Goal: Answer question/provide support: Share knowledge or assist other users

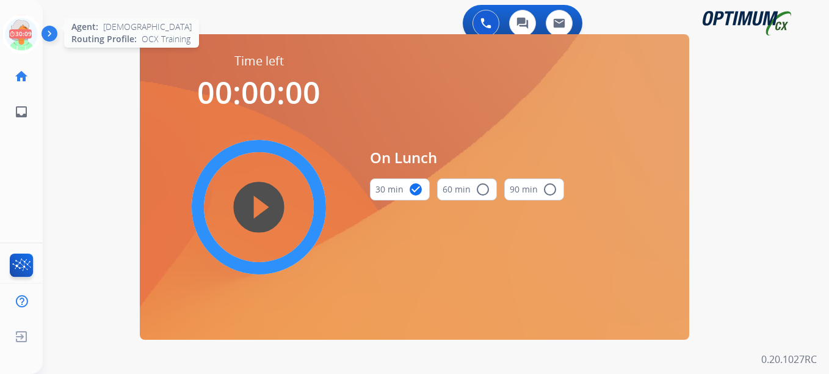
click at [13, 47] on icon at bounding box center [22, 35] width 40 height 40
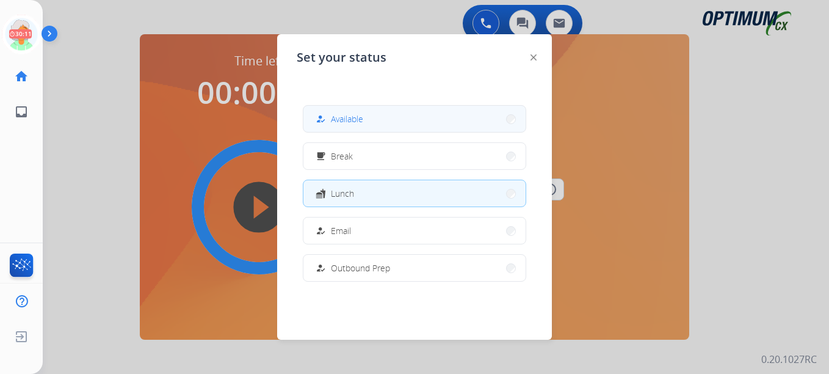
click at [363, 123] on span "Available" at bounding box center [347, 118] width 32 height 13
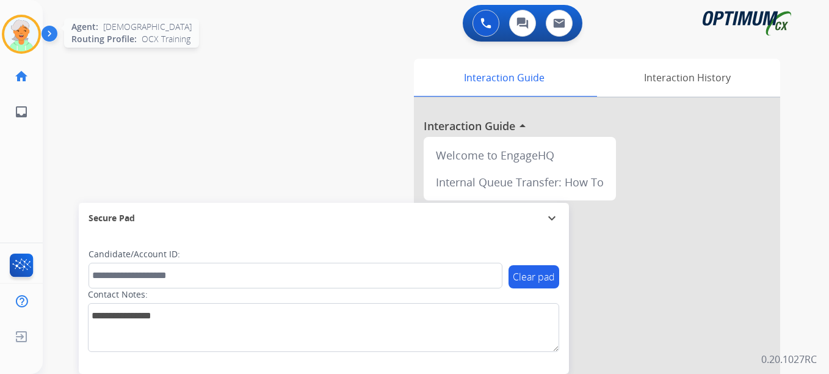
click at [24, 40] on img at bounding box center [21, 34] width 34 height 34
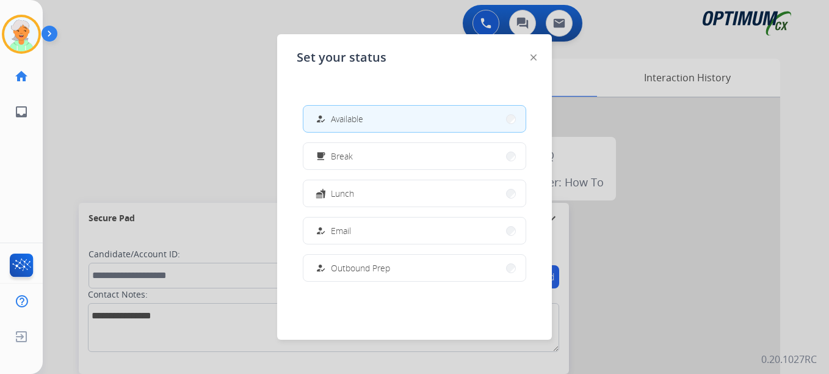
click at [361, 119] on span "Available" at bounding box center [347, 118] width 32 height 13
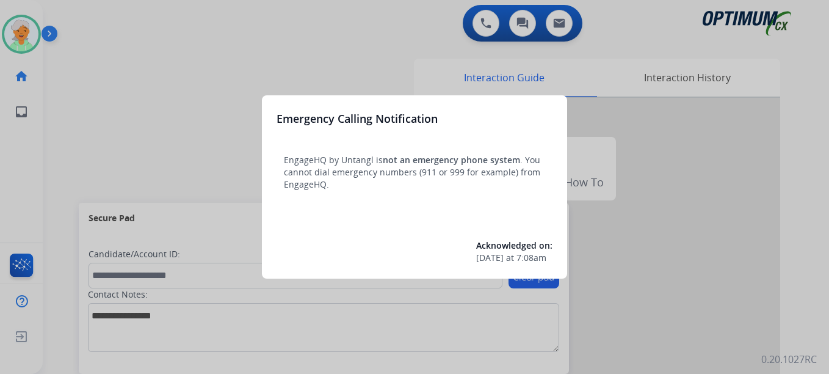
click at [27, 30] on div at bounding box center [414, 187] width 829 height 374
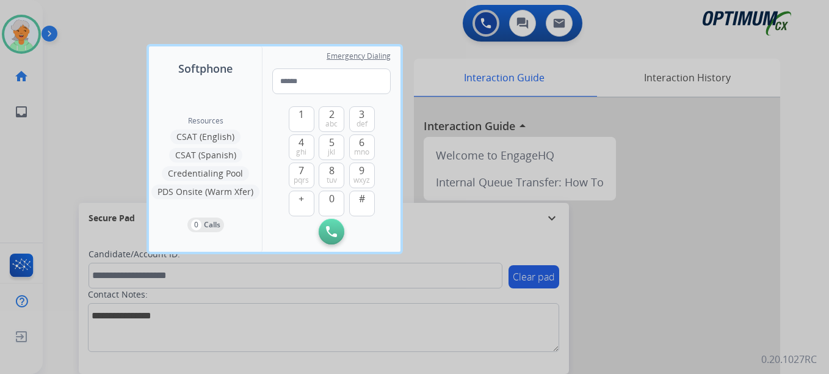
click at [27, 30] on div at bounding box center [414, 187] width 829 height 374
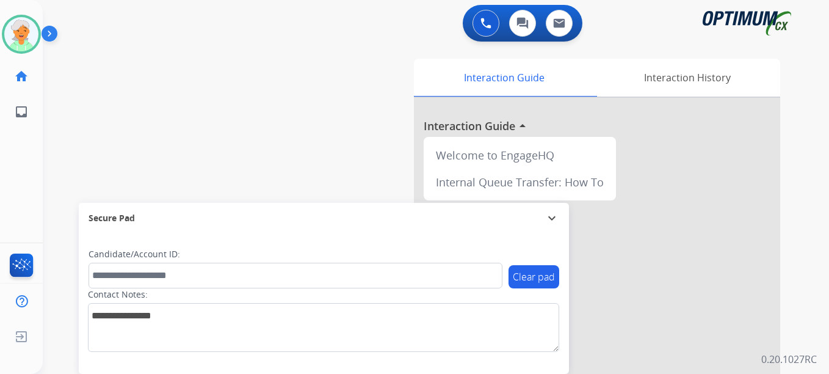
click at [27, 30] on img at bounding box center [21, 34] width 34 height 34
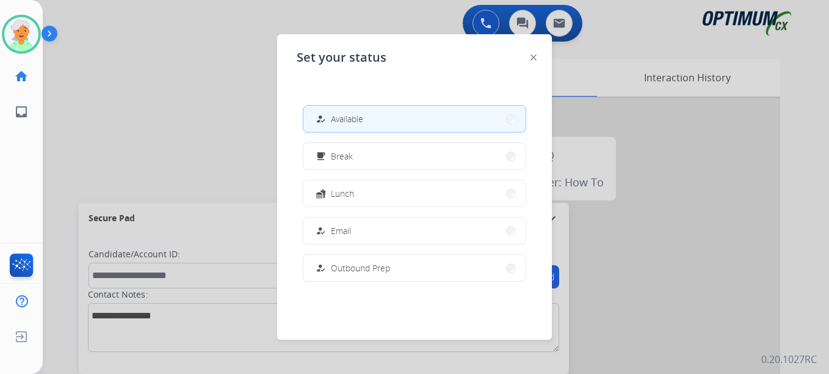
click at [174, 110] on div at bounding box center [414, 187] width 829 height 374
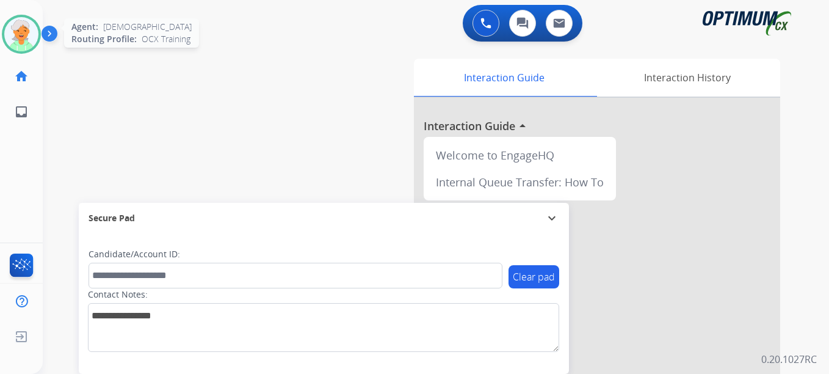
click at [26, 42] on img at bounding box center [21, 34] width 34 height 34
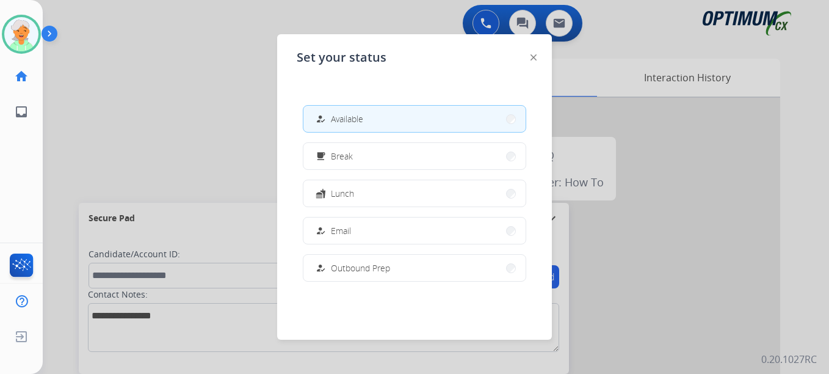
click at [414, 114] on button "how_to_reg Available" at bounding box center [414, 119] width 222 height 26
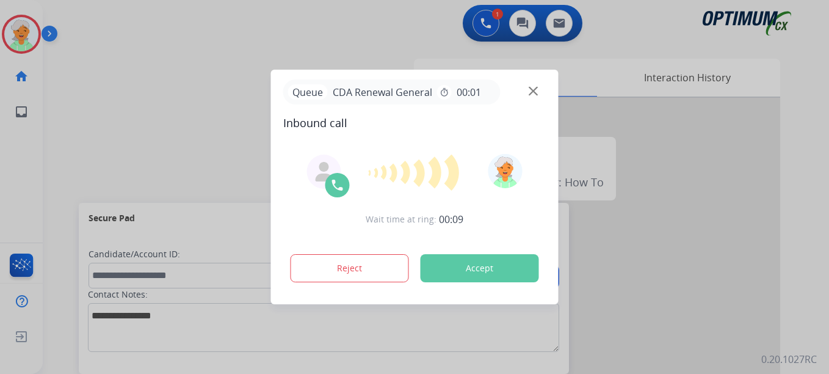
click at [502, 248] on div "Reject Accept" at bounding box center [414, 266] width 263 height 38
click at [498, 267] on button "Accept" at bounding box center [480, 268] width 118 height 28
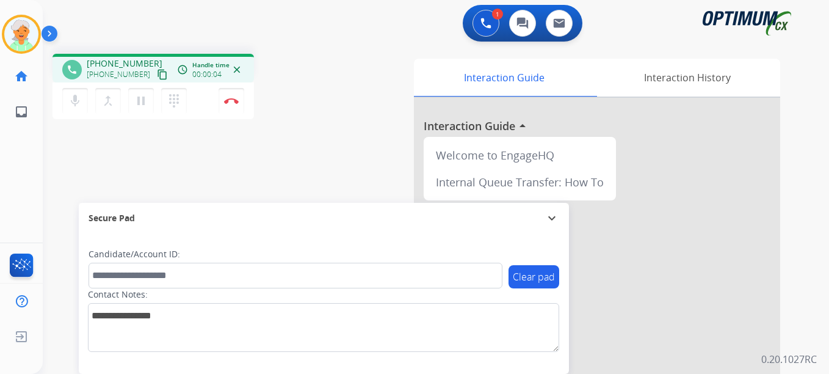
click at [157, 72] on mat-icon "content_copy" at bounding box center [162, 74] width 11 height 11
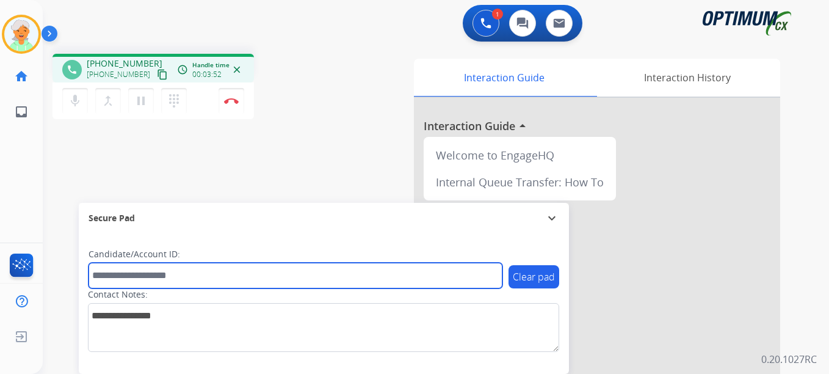
click at [94, 272] on input "text" at bounding box center [296, 275] width 414 height 26
paste input "*******"
type input "*******"
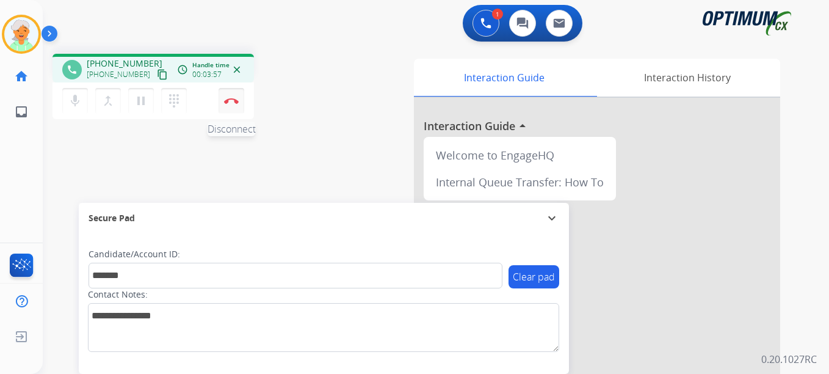
click at [225, 106] on button "Disconnect" at bounding box center [232, 101] width 26 height 26
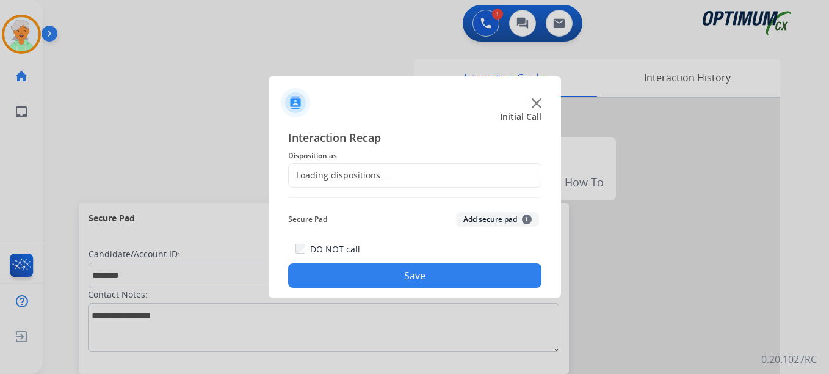
click at [386, 175] on div "Loading dispositions..." at bounding box center [414, 175] width 253 height 24
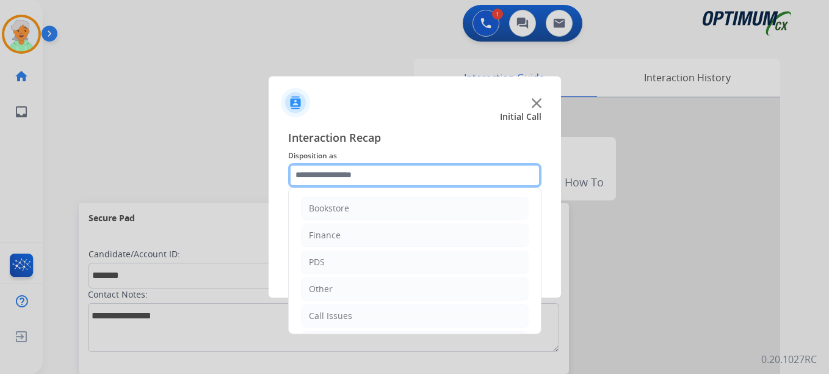
click at [347, 170] on input "text" at bounding box center [414, 175] width 253 height 24
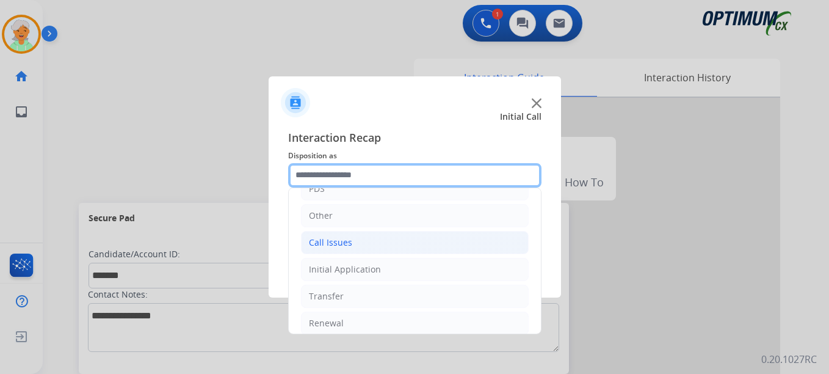
scroll to position [83, 0]
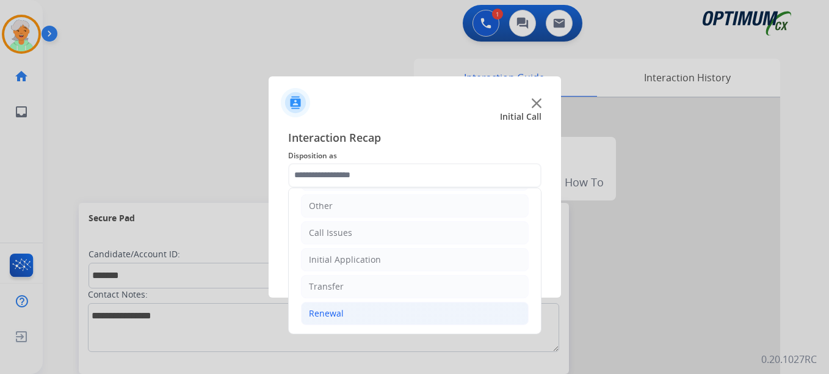
click at [350, 313] on li "Renewal" at bounding box center [415, 313] width 228 height 23
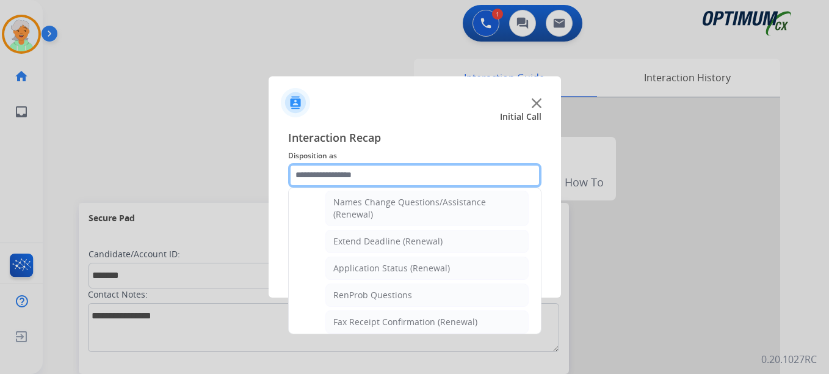
scroll to position [266, 0]
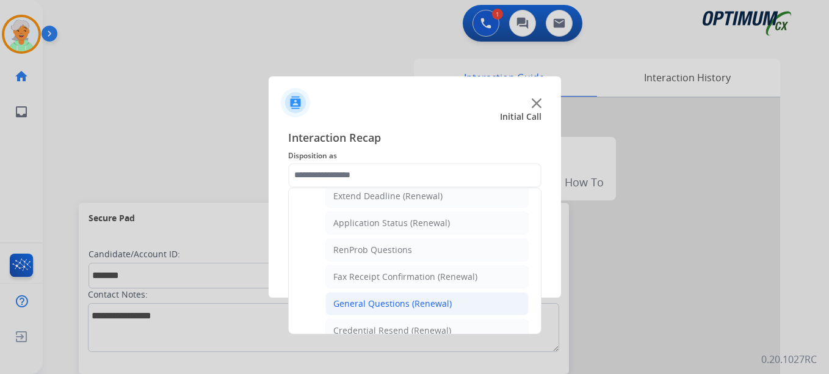
click at [381, 296] on li "General Questions (Renewal)" at bounding box center [426, 303] width 203 height 23
type input "**********"
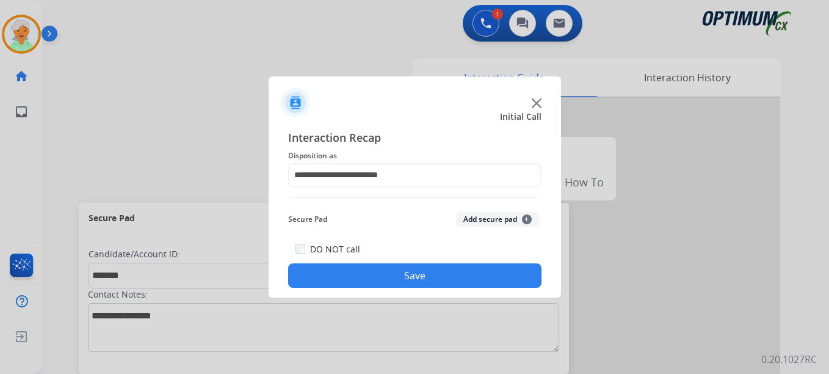
click at [387, 270] on button "Save" at bounding box center [414, 275] width 253 height 24
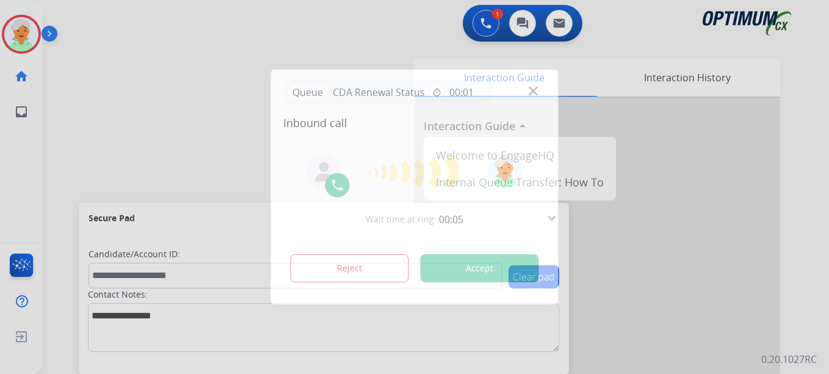
click at [482, 269] on button "Accept" at bounding box center [480, 268] width 118 height 28
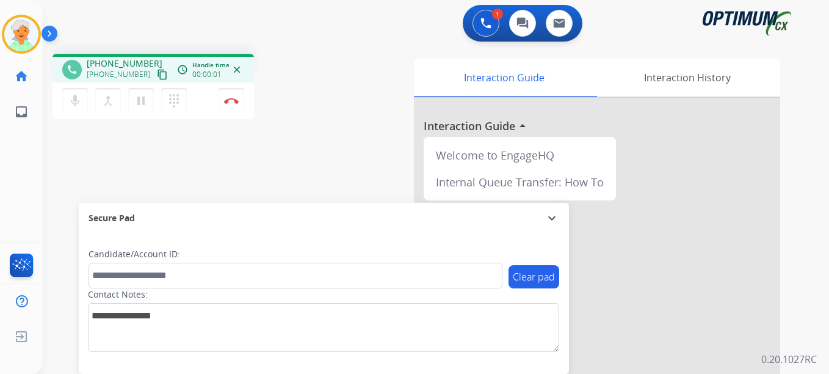
click at [157, 78] on mat-icon "content_copy" at bounding box center [162, 74] width 11 height 11
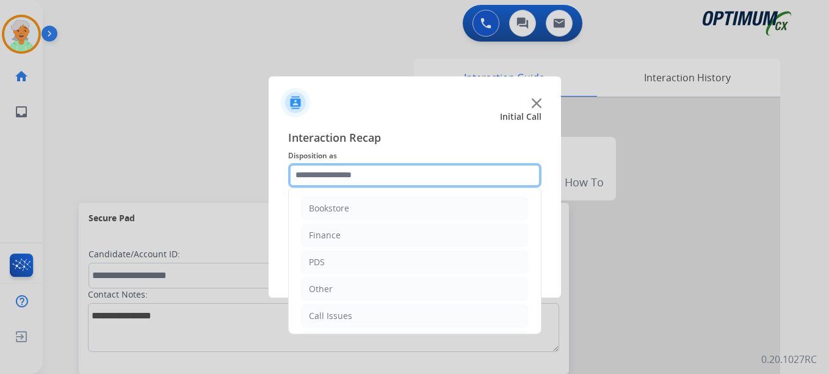
click at [317, 180] on input "text" at bounding box center [414, 175] width 253 height 24
paste input "*******"
type input "*******"
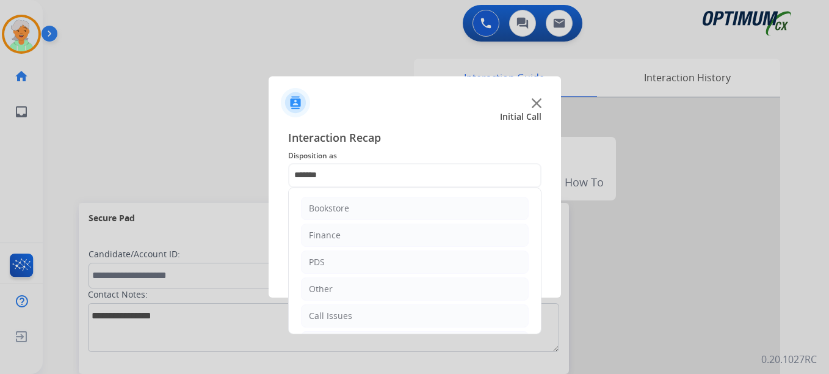
click at [412, 109] on div at bounding box center [415, 97] width 292 height 43
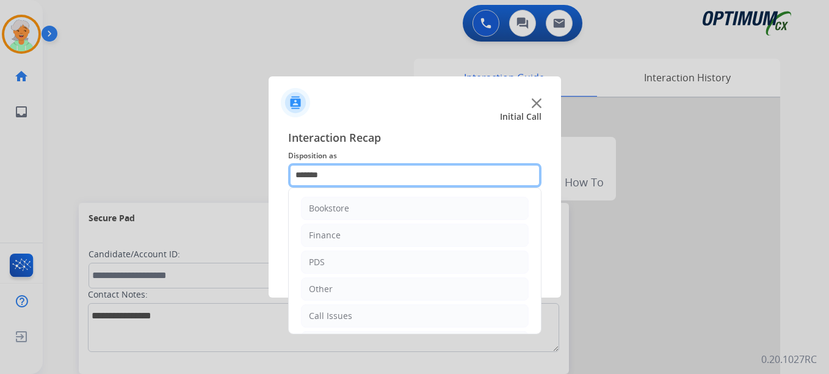
drag, startPoint x: 336, startPoint y: 178, endPoint x: 279, endPoint y: 189, distance: 57.7
click at [279, 189] on div "Interaction Recap Disposition as ******* Bookstore Finance PDS Other Call Issue…" at bounding box center [415, 208] width 292 height 179
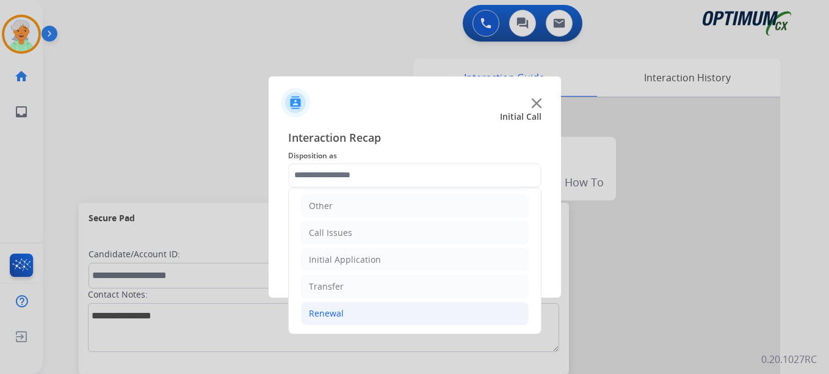
click at [361, 316] on li "Renewal" at bounding box center [415, 313] width 228 height 23
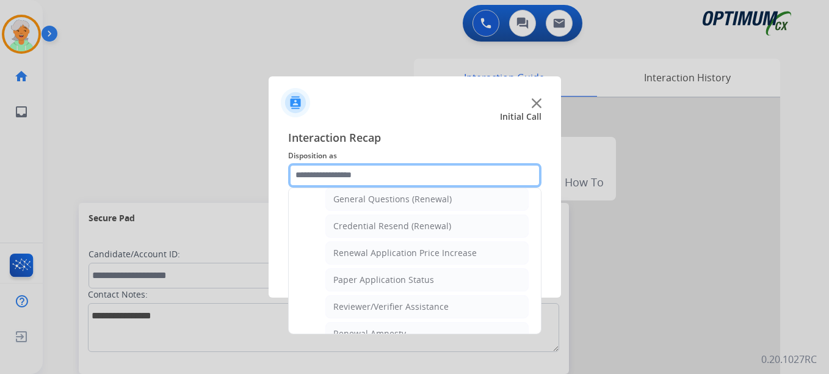
scroll to position [349, 0]
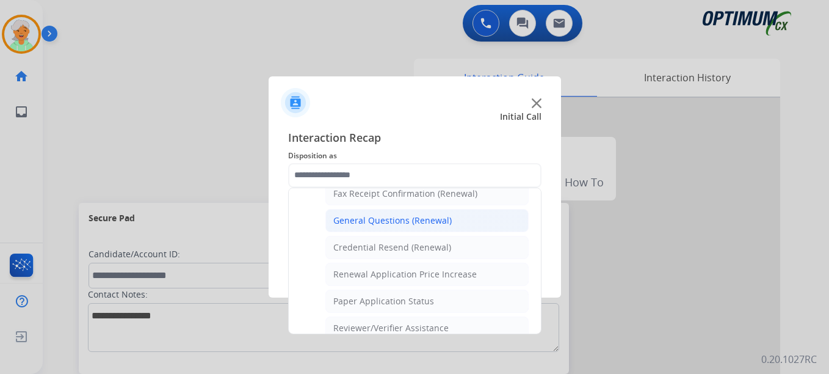
click at [382, 222] on div "General Questions (Renewal)" at bounding box center [392, 220] width 118 height 12
type input "**********"
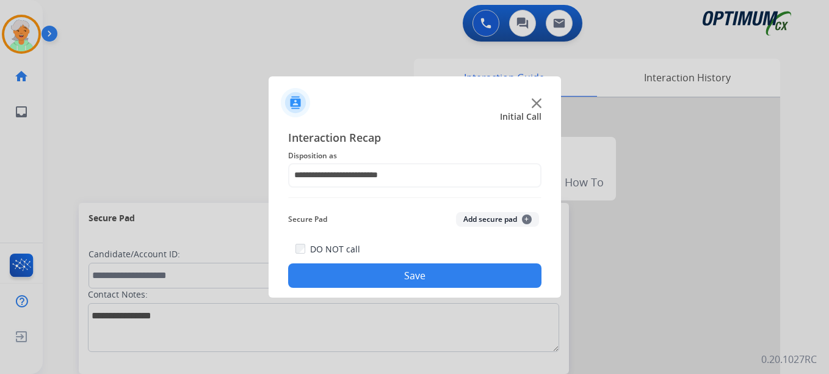
click at [372, 271] on button "Save" at bounding box center [414, 275] width 253 height 24
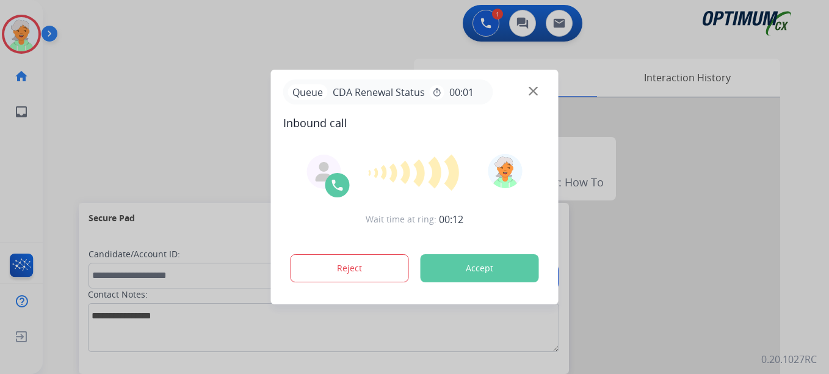
click at [469, 262] on button "Accept" at bounding box center [480, 268] width 118 height 28
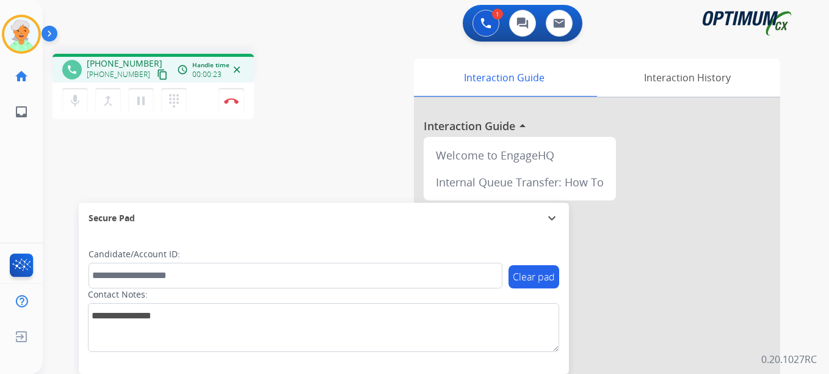
click at [157, 77] on mat-icon "content_copy" at bounding box center [162, 74] width 11 height 11
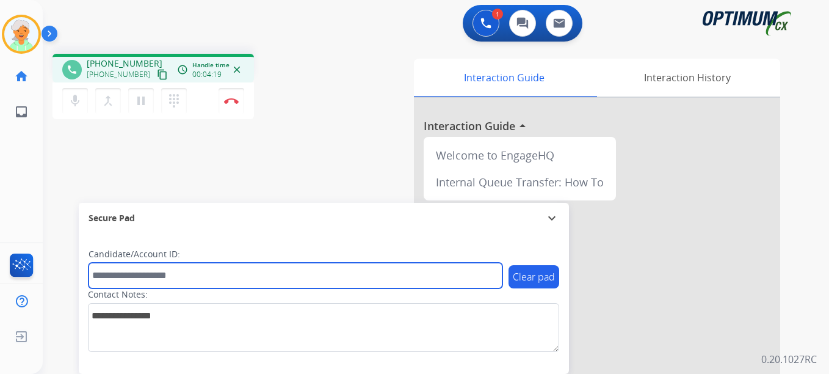
click at [103, 274] on input "text" at bounding box center [296, 275] width 414 height 26
paste input "*******"
type input "*******"
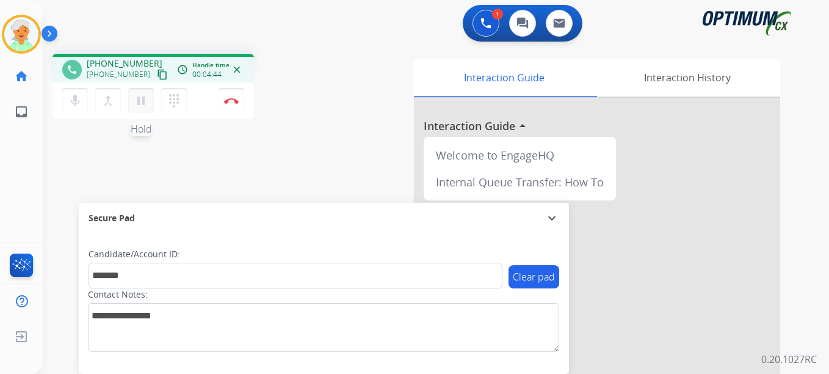
click at [143, 101] on mat-icon "pause" at bounding box center [141, 100] width 15 height 15
click at [222, 106] on button "Disconnect" at bounding box center [232, 101] width 26 height 26
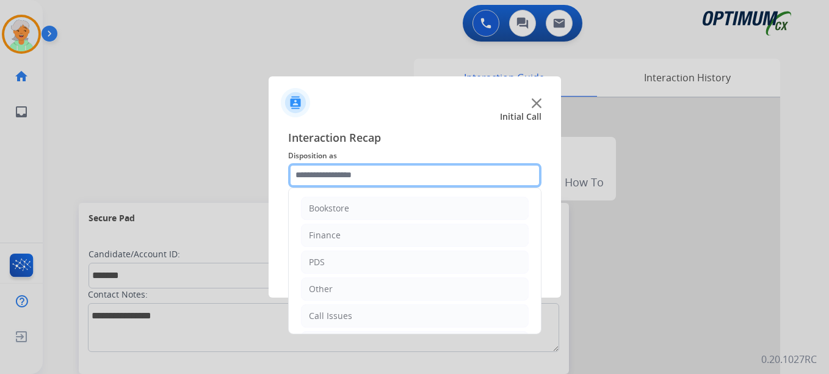
click at [363, 168] on input "text" at bounding box center [414, 175] width 253 height 24
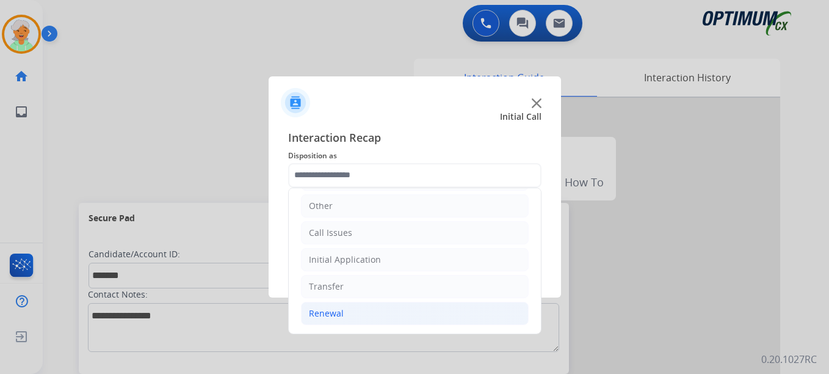
click at [369, 315] on li "Renewal" at bounding box center [415, 313] width 228 height 23
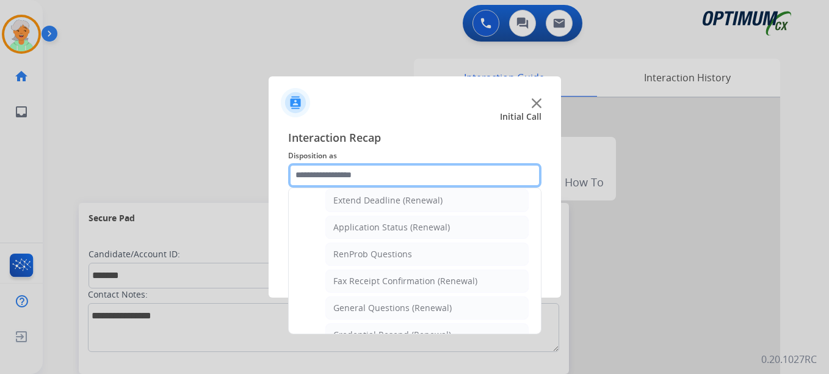
scroll to position [266, 0]
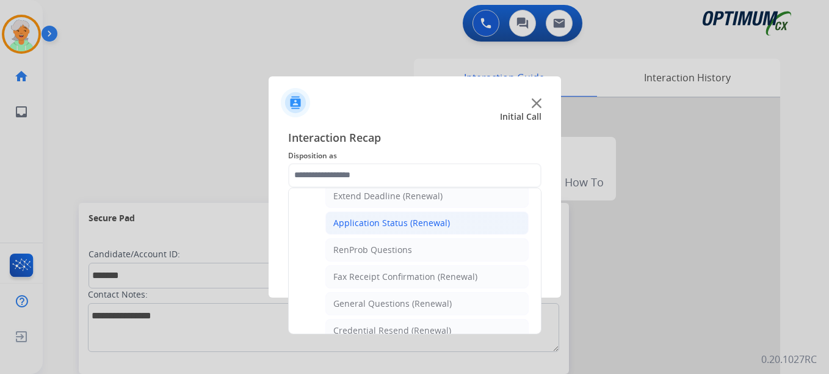
click at [395, 228] on div "Application Status (Renewal)" at bounding box center [391, 223] width 117 height 12
type input "**********"
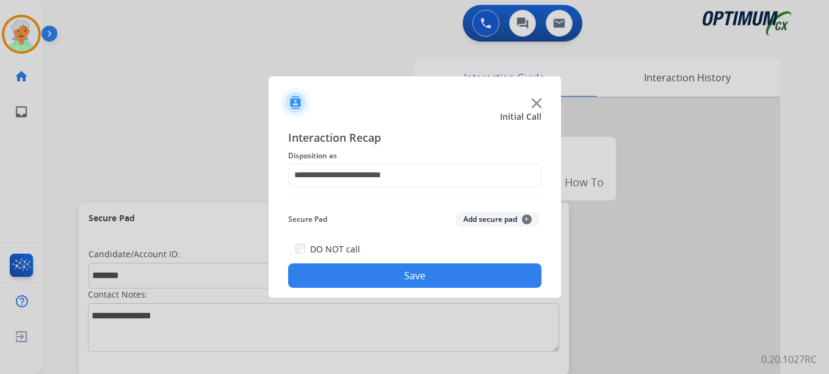
click at [397, 276] on button "Save" at bounding box center [414, 275] width 253 height 24
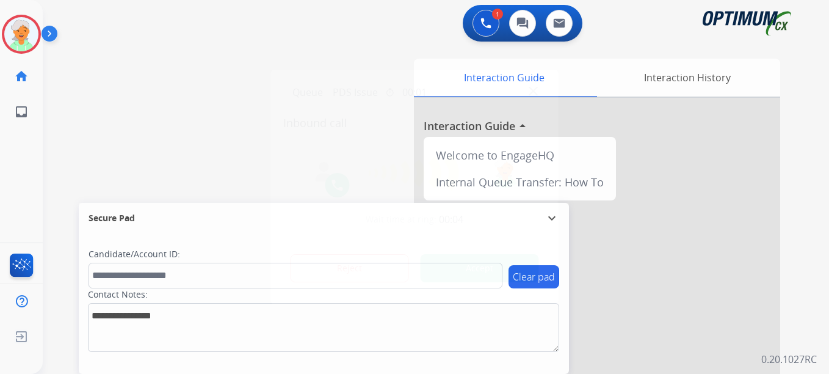
click at [450, 272] on button "Accept" at bounding box center [480, 268] width 118 height 28
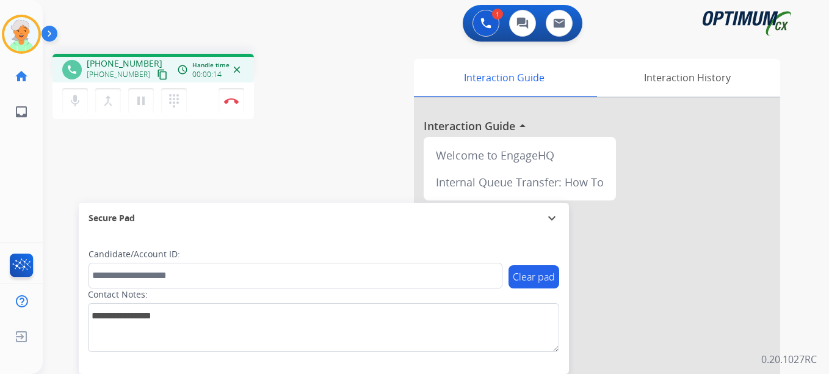
click at [157, 76] on mat-icon "content_copy" at bounding box center [162, 74] width 11 height 11
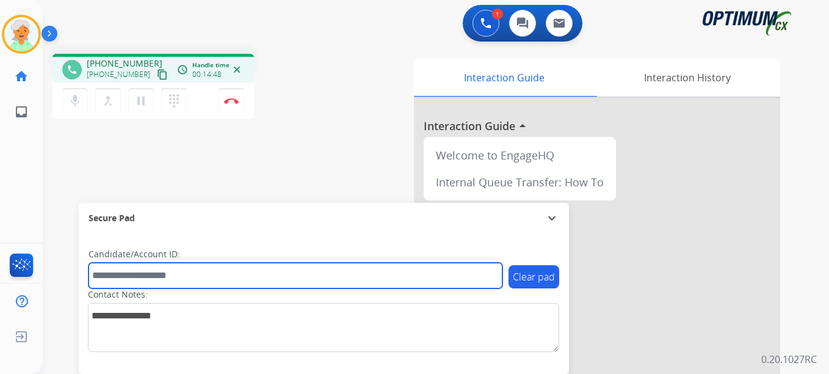
click at [140, 273] on input "text" at bounding box center [296, 275] width 414 height 26
paste input "*******"
type input "*******"
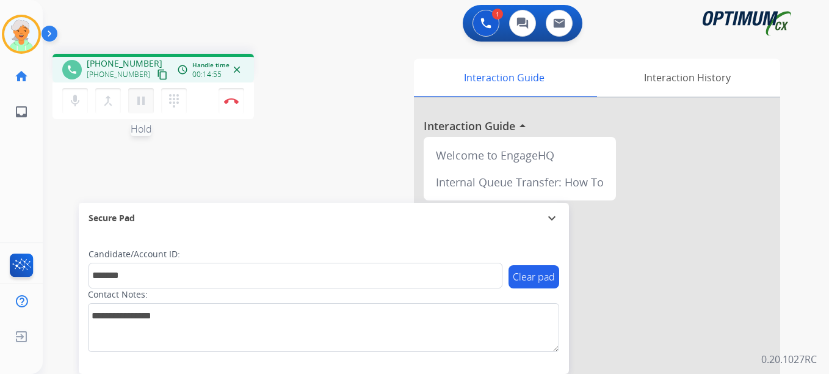
click at [147, 104] on mat-icon "pause" at bounding box center [141, 100] width 15 height 15
click at [237, 104] on button "Disconnect" at bounding box center [232, 101] width 26 height 26
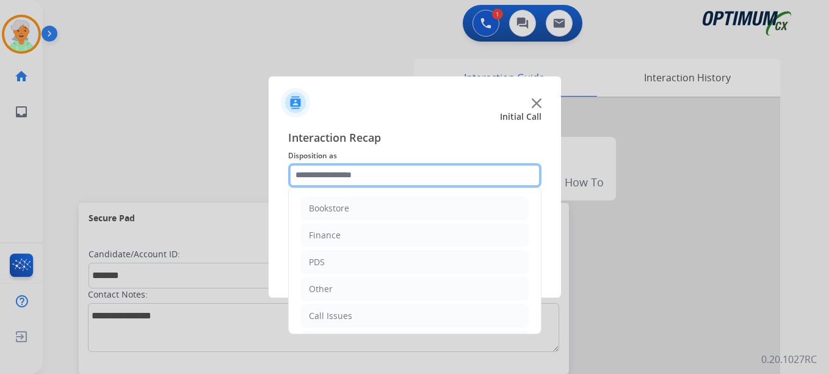
click at [353, 176] on input "text" at bounding box center [414, 175] width 253 height 24
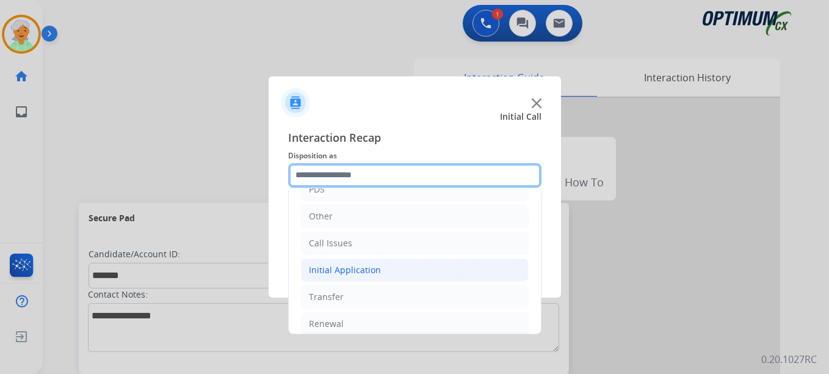
scroll to position [83, 0]
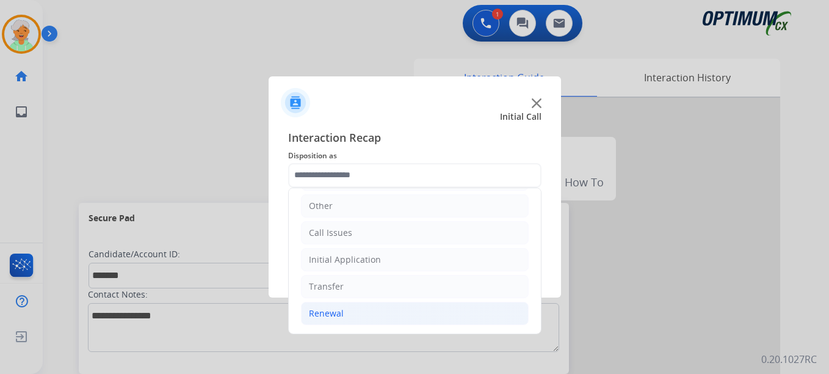
click at [364, 313] on li "Renewal" at bounding box center [415, 313] width 228 height 23
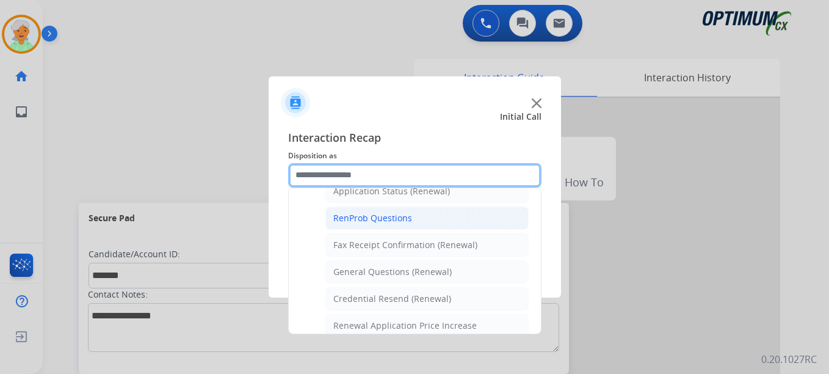
scroll to position [327, 0]
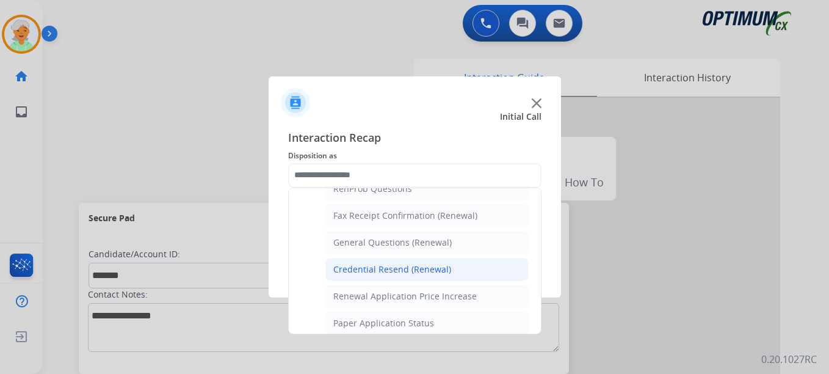
click at [400, 270] on div "Credential Resend (Renewal)" at bounding box center [392, 269] width 118 height 12
type input "**********"
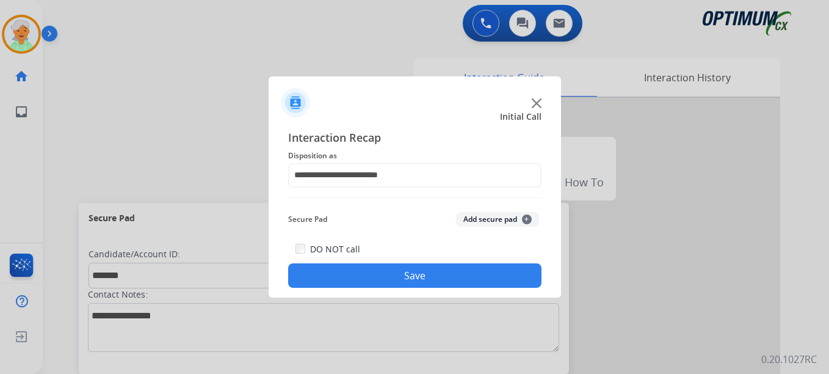
click at [400, 272] on button "Save" at bounding box center [414, 275] width 253 height 24
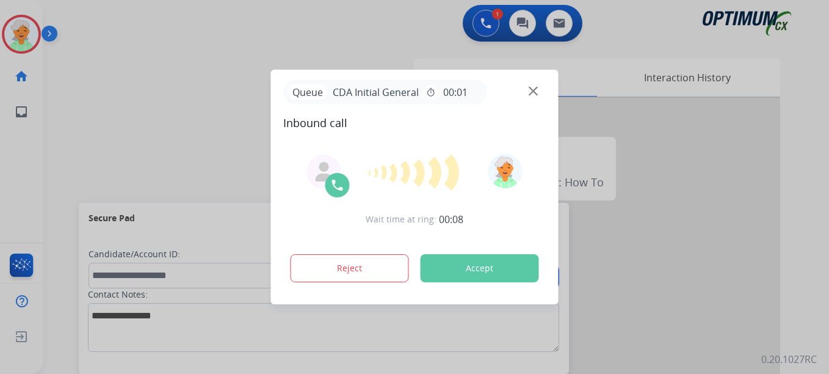
click at [512, 259] on button "Accept" at bounding box center [480, 268] width 118 height 28
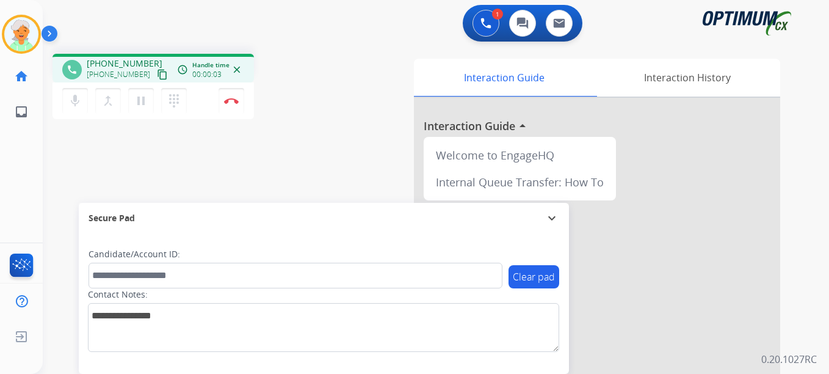
click at [157, 75] on mat-icon "content_copy" at bounding box center [162, 74] width 11 height 11
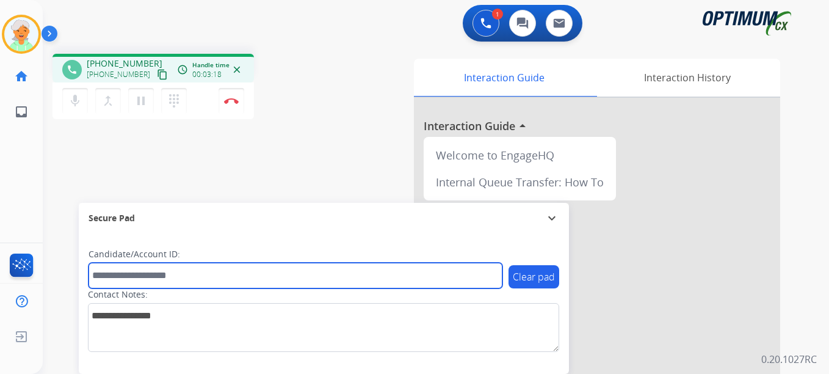
click at [133, 277] on input "text" at bounding box center [296, 275] width 414 height 26
paste input "*******"
type input "*******"
drag, startPoint x: 140, startPoint y: 277, endPoint x: 77, endPoint y: 272, distance: 63.1
click at [77, 272] on div "phone [PHONE_NUMBER] [PHONE_NUMBER] content_copy access_time Call metrics Queue…" at bounding box center [421, 298] width 757 height 509
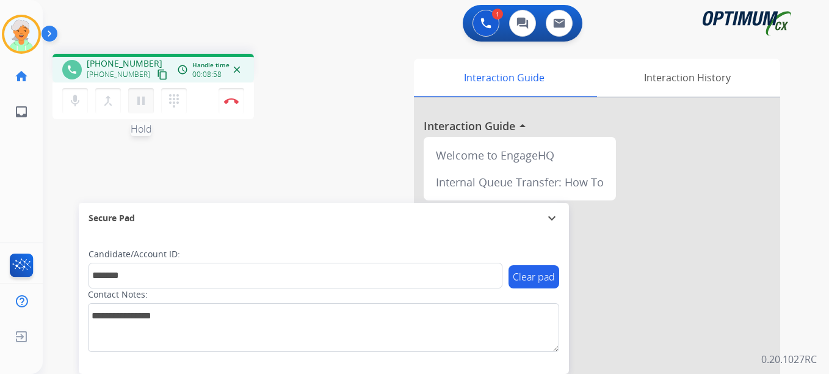
click at [144, 106] on mat-icon "pause" at bounding box center [141, 100] width 15 height 15
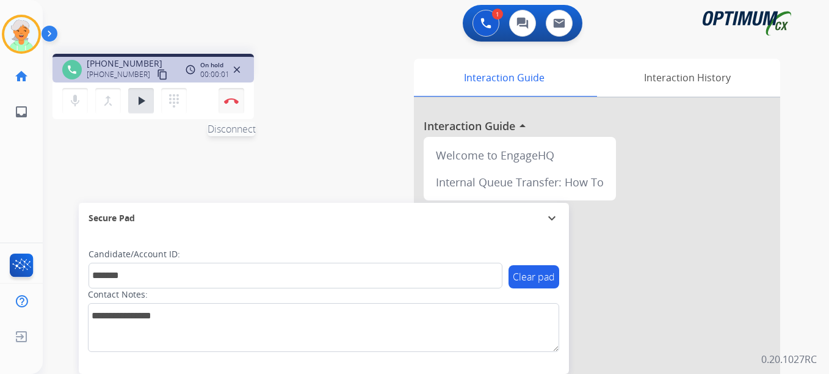
click at [233, 103] on img at bounding box center [231, 101] width 15 height 6
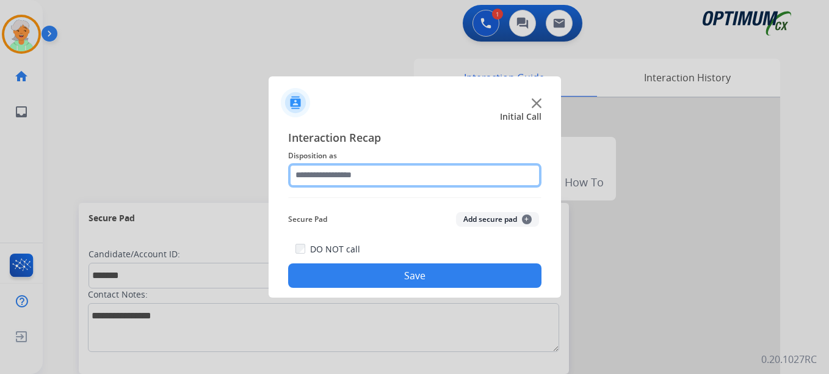
click at [360, 173] on input "text" at bounding box center [414, 175] width 253 height 24
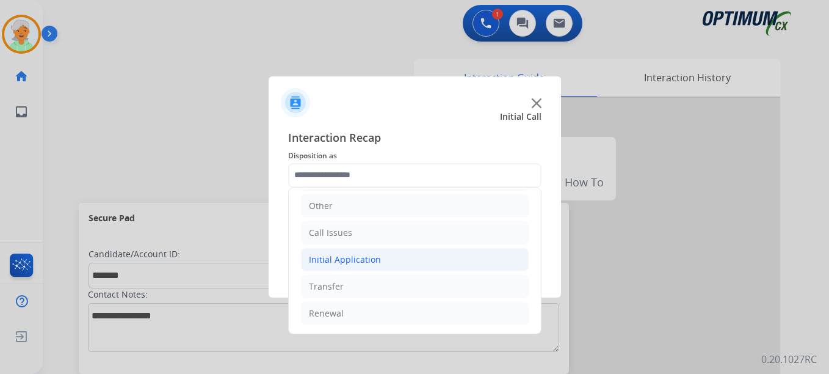
click at [360, 265] on div "Initial Application" at bounding box center [345, 259] width 72 height 12
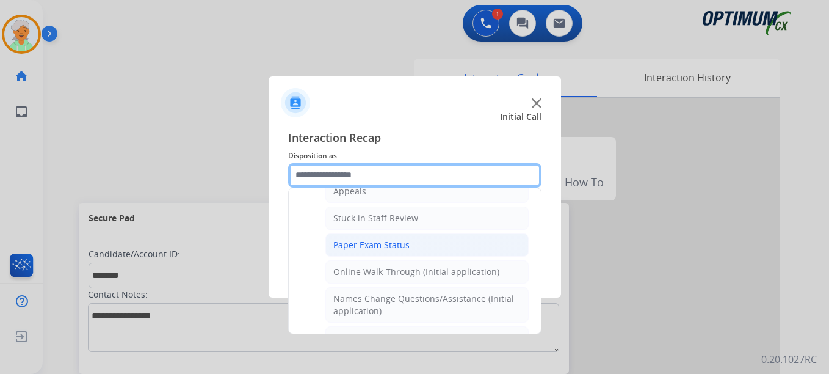
scroll to position [144, 0]
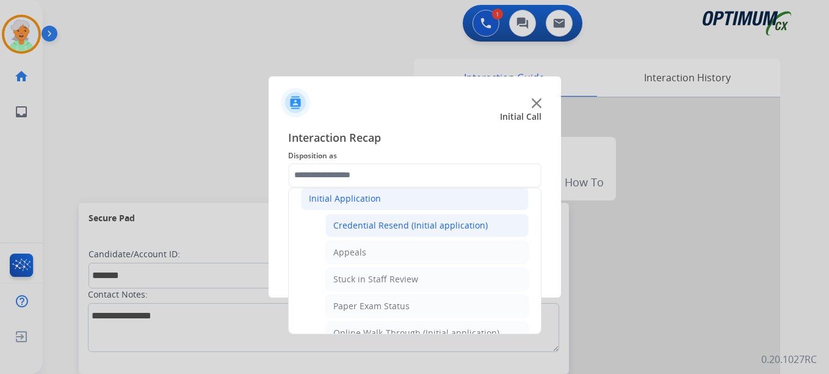
click at [384, 227] on div "Credential Resend (Initial application)" at bounding box center [410, 225] width 154 height 12
type input "**********"
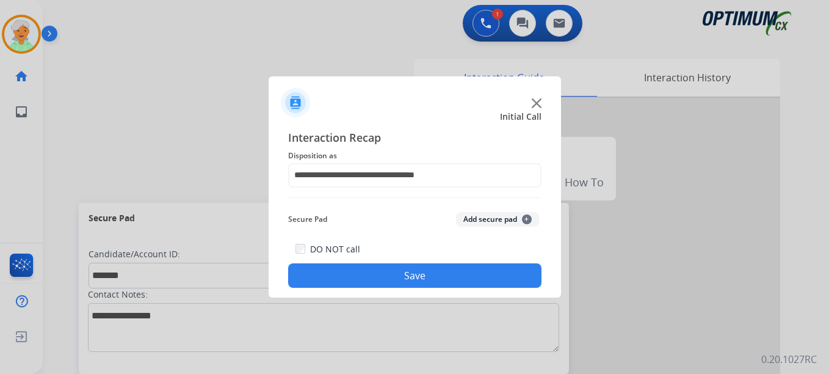
click at [415, 275] on button "Save" at bounding box center [414, 275] width 253 height 24
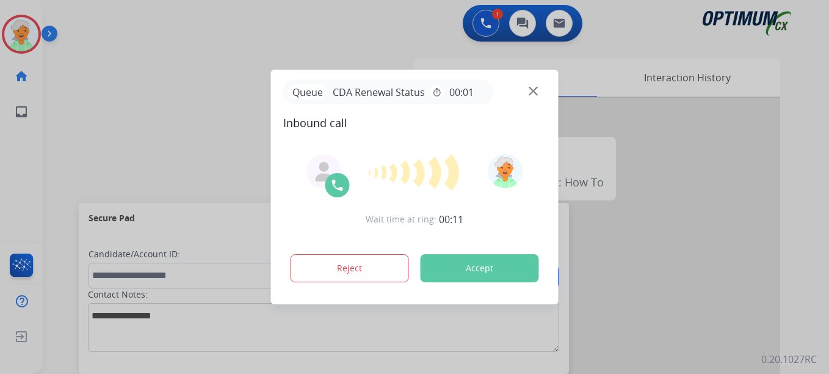
click at [504, 278] on button "Accept" at bounding box center [480, 268] width 118 height 28
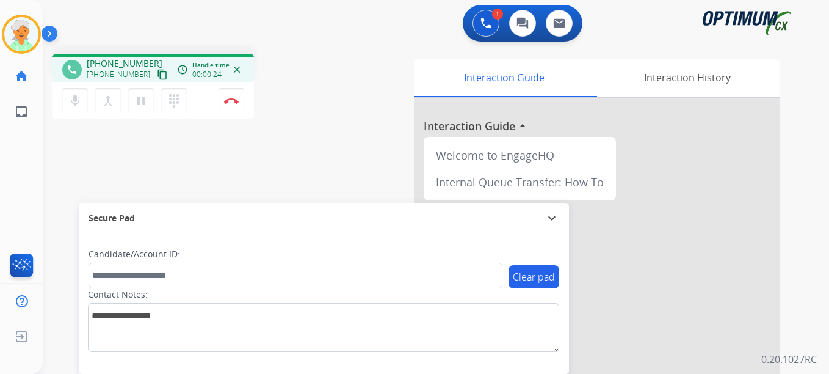
click at [155, 72] on button "content_copy" at bounding box center [162, 74] width 15 height 15
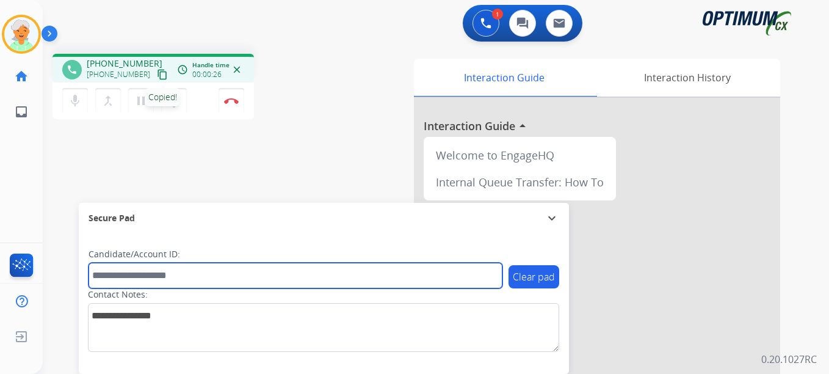
click at [173, 279] on input "text" at bounding box center [296, 275] width 414 height 26
paste input "**********"
click at [103, 272] on input "**********" at bounding box center [296, 275] width 414 height 26
drag, startPoint x: 132, startPoint y: 274, endPoint x: 83, endPoint y: 270, distance: 49.0
click at [83, 270] on div "**********" at bounding box center [324, 303] width 490 height 140
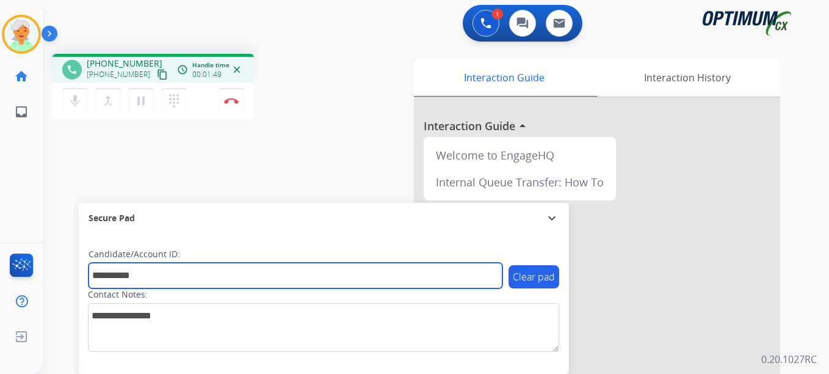
click at [156, 273] on input "**********" at bounding box center [296, 275] width 414 height 26
drag, startPoint x: 100, startPoint y: 267, endPoint x: 65, endPoint y: 264, distance: 35.5
click at [65, 264] on div "**********" at bounding box center [421, 298] width 757 height 509
paste input "text"
type input "*******"
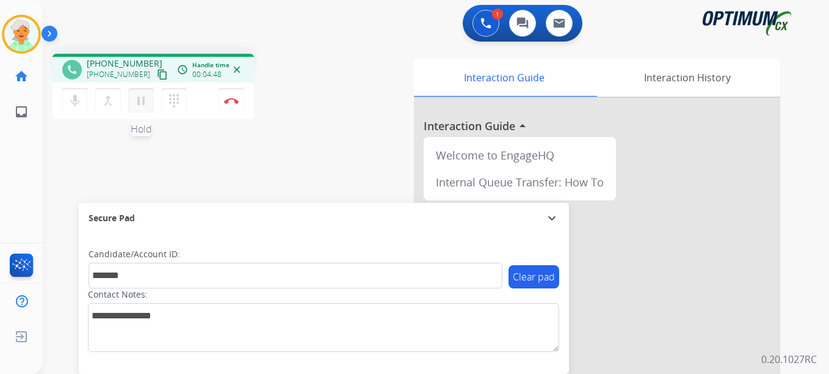
click at [147, 104] on mat-icon "pause" at bounding box center [141, 100] width 15 height 15
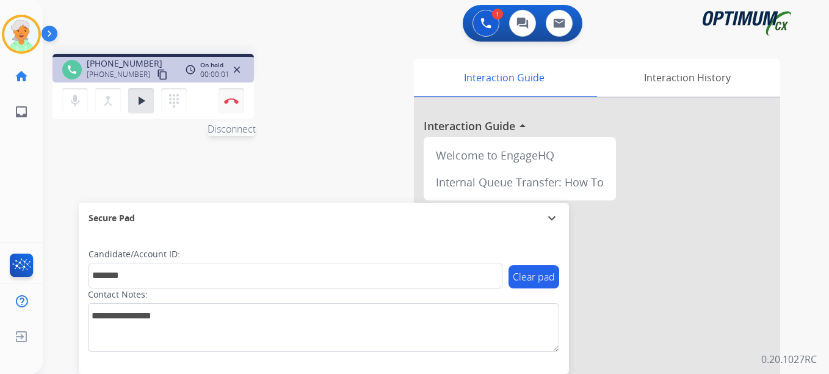
click at [234, 105] on button "Disconnect" at bounding box center [232, 101] width 26 height 26
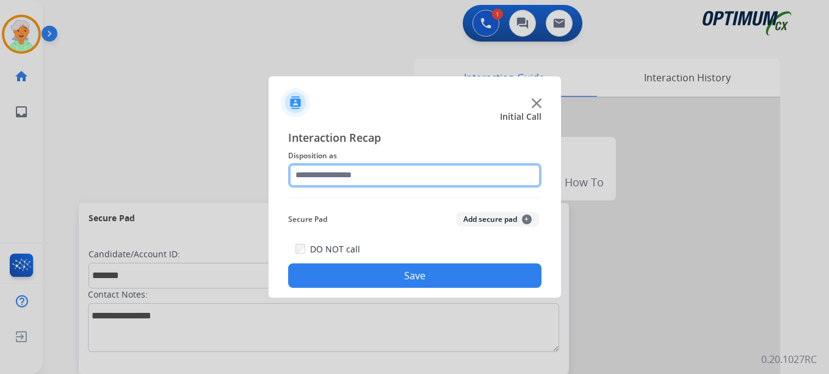
click at [350, 165] on input "text" at bounding box center [414, 175] width 253 height 24
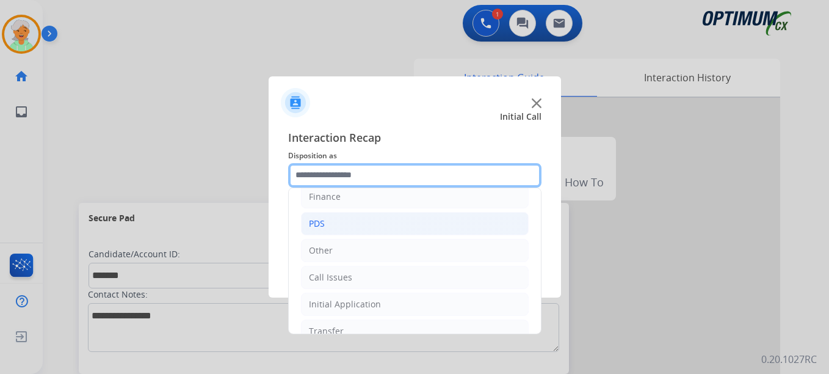
scroll to position [83, 0]
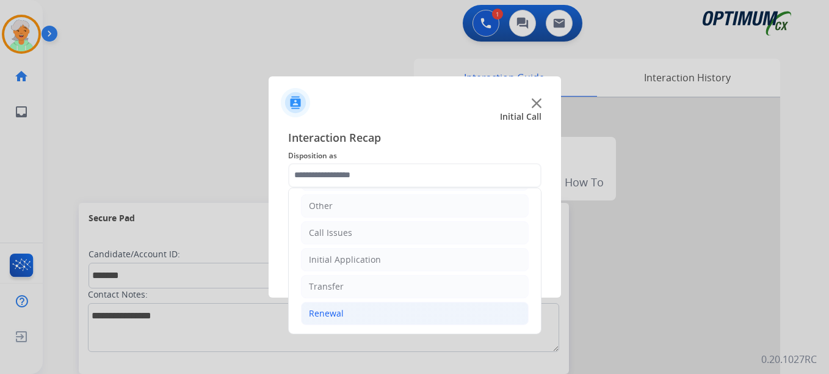
click at [369, 313] on li "Renewal" at bounding box center [415, 313] width 228 height 23
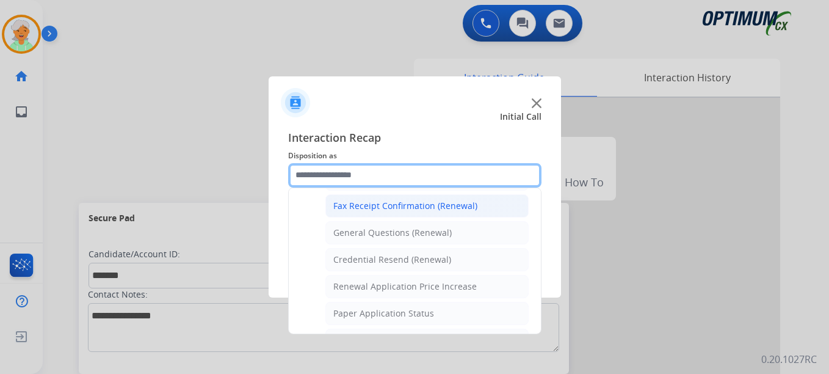
scroll to position [288, 0]
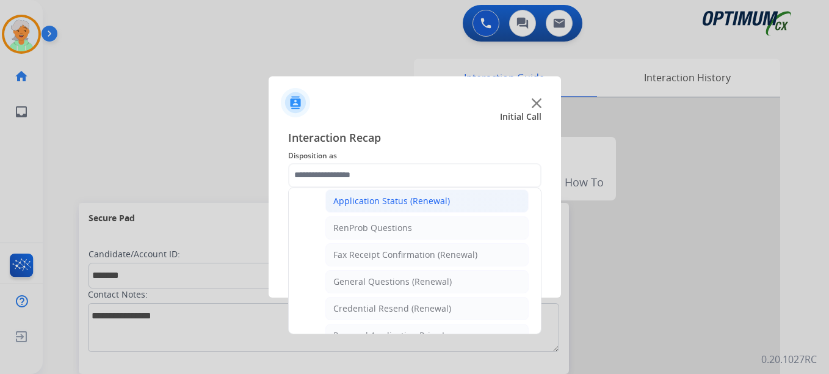
click at [407, 206] on div "Application Status (Renewal)" at bounding box center [391, 201] width 117 height 12
type input "**********"
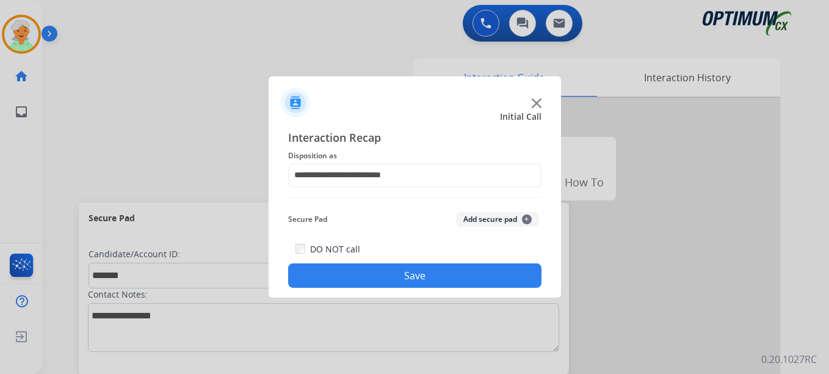
drag, startPoint x: 387, startPoint y: 278, endPoint x: 356, endPoint y: 253, distance: 39.9
click at [386, 278] on button "Save" at bounding box center [414, 275] width 253 height 24
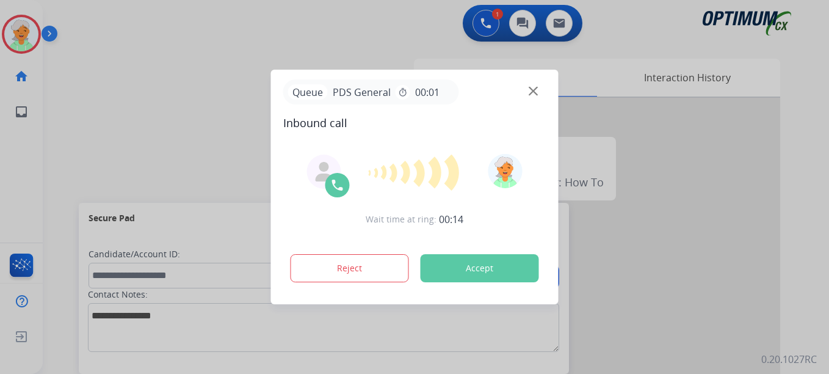
click at [465, 263] on button "Accept" at bounding box center [480, 268] width 118 height 28
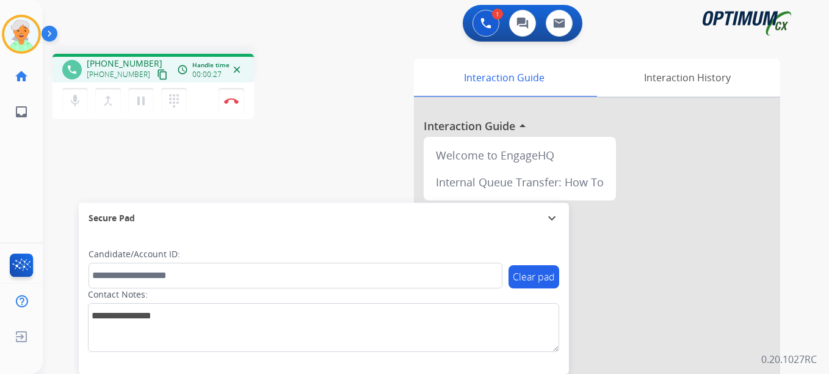
click at [157, 74] on mat-icon "content_copy" at bounding box center [162, 74] width 11 height 11
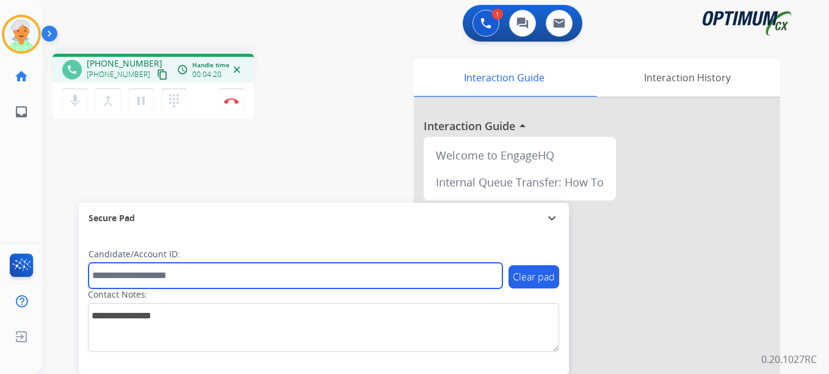
click at [132, 264] on input "text" at bounding box center [296, 275] width 414 height 26
paste input "*******"
type input "*******"
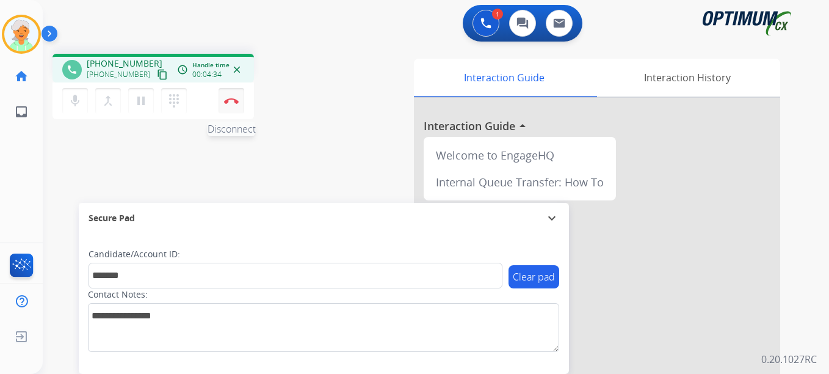
click at [231, 102] on img at bounding box center [231, 101] width 15 height 6
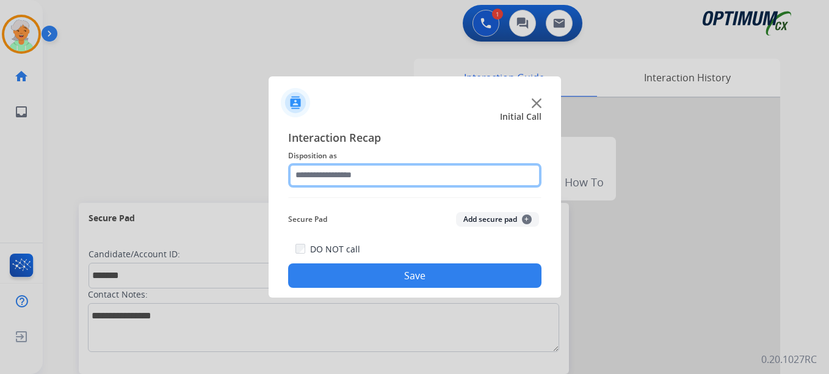
click at [352, 173] on input "text" at bounding box center [414, 175] width 253 height 24
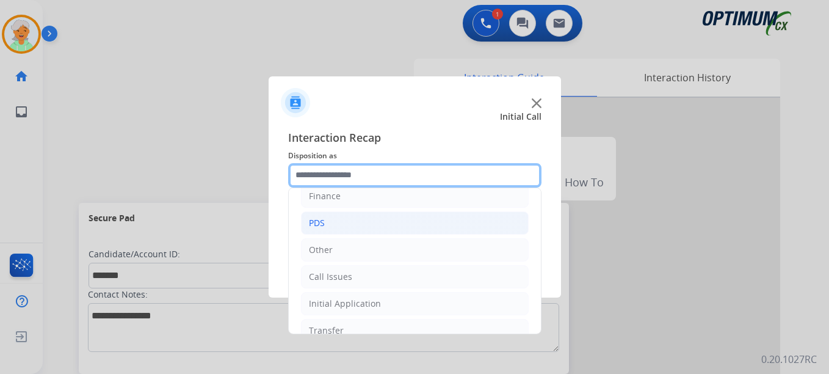
scroll to position [83, 0]
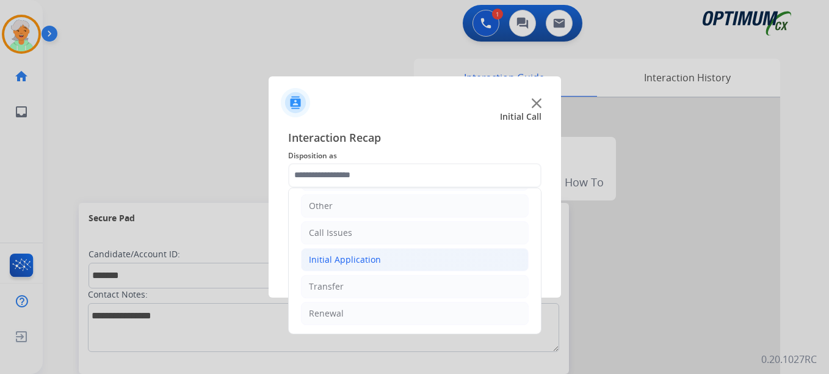
click at [377, 259] on div "Initial Application" at bounding box center [345, 259] width 72 height 12
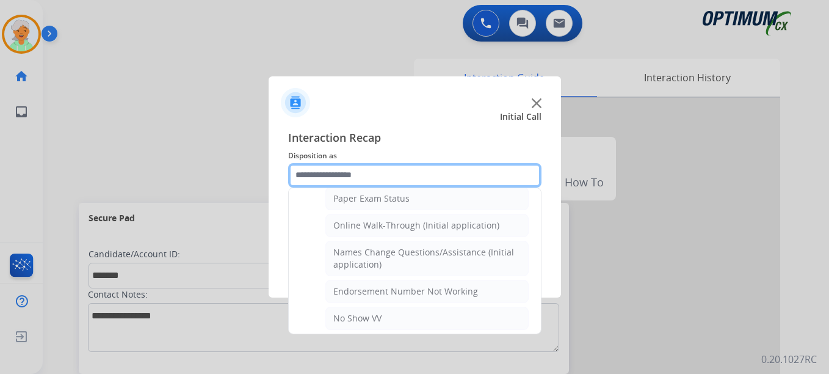
scroll to position [7, 0]
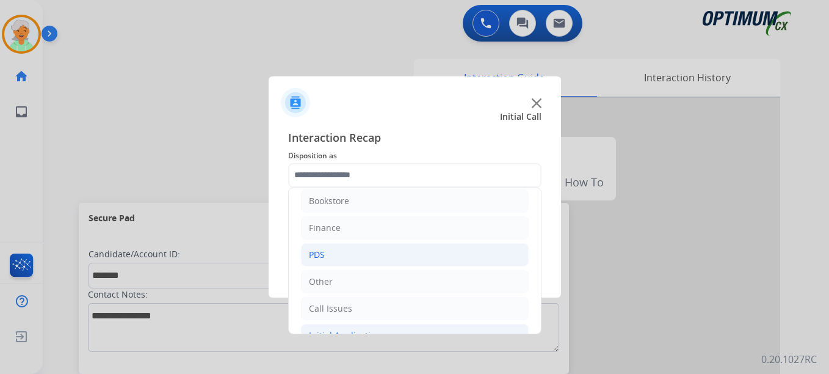
click at [358, 250] on li "PDS" at bounding box center [415, 254] width 228 height 23
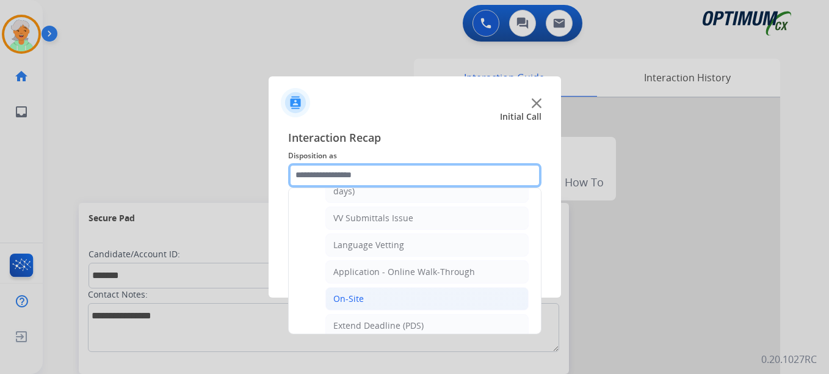
scroll to position [251, 0]
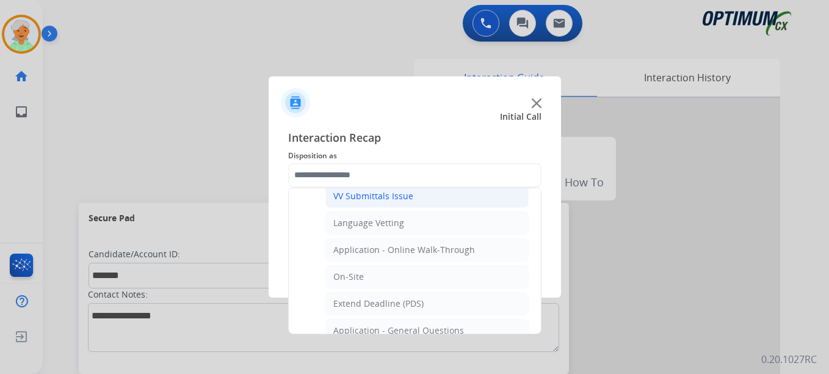
click at [388, 197] on div "VV Submittals Issue" at bounding box center [373, 196] width 80 height 12
type input "**********"
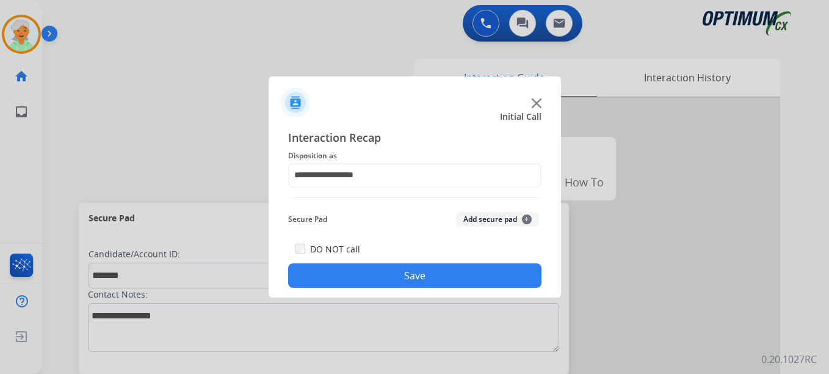
click at [408, 277] on button "Save" at bounding box center [414, 275] width 253 height 24
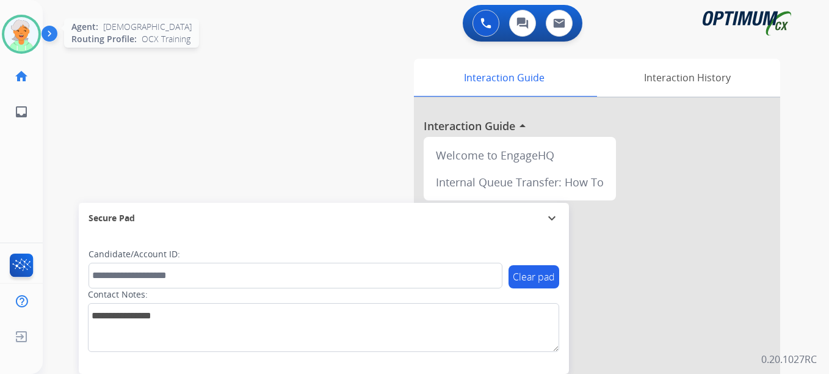
click at [24, 32] on img at bounding box center [21, 34] width 34 height 34
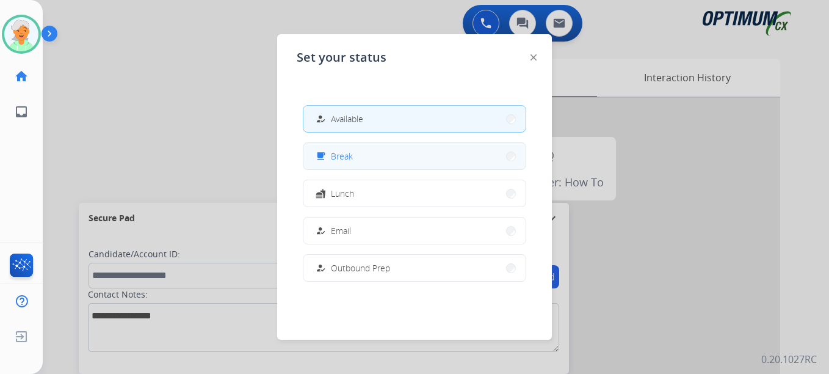
click at [356, 156] on button "free_breakfast Break" at bounding box center [414, 156] width 222 height 26
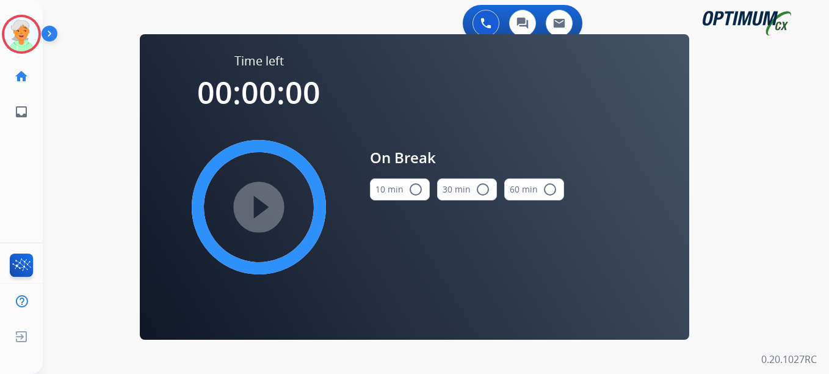
click at [414, 190] on mat-icon "radio_button_unchecked" at bounding box center [415, 189] width 15 height 15
click at [251, 209] on mat-icon "play_circle_filled" at bounding box center [258, 207] width 15 height 15
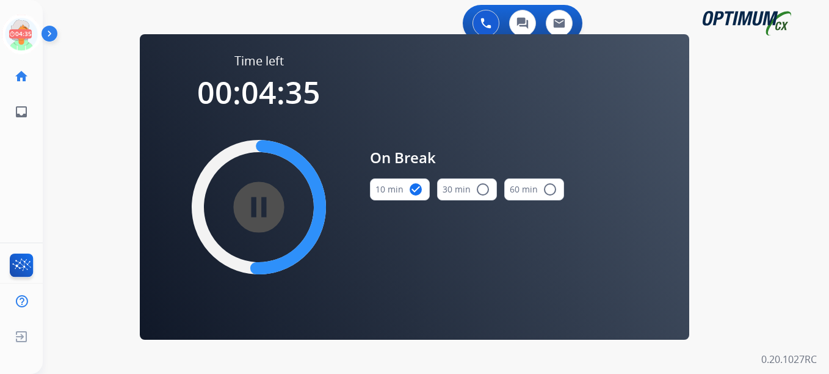
click at [38, 198] on div "Christi Break Edit Avatar 04:35 Agent: Christi Routing Profile: OCX Training ho…" at bounding box center [21, 187] width 43 height 374
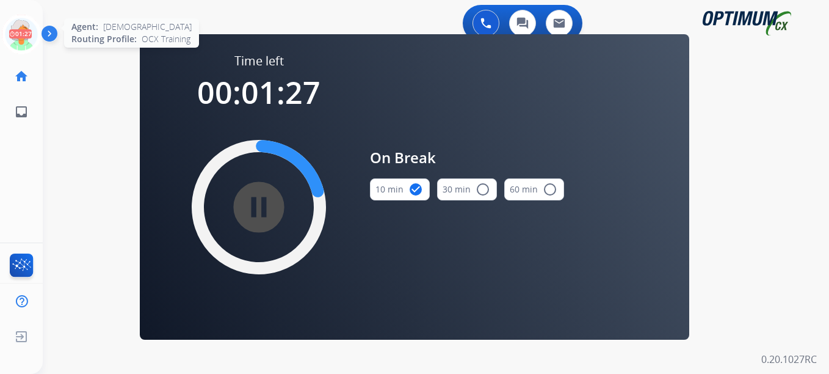
click at [15, 34] on icon at bounding box center [22, 35] width 40 height 40
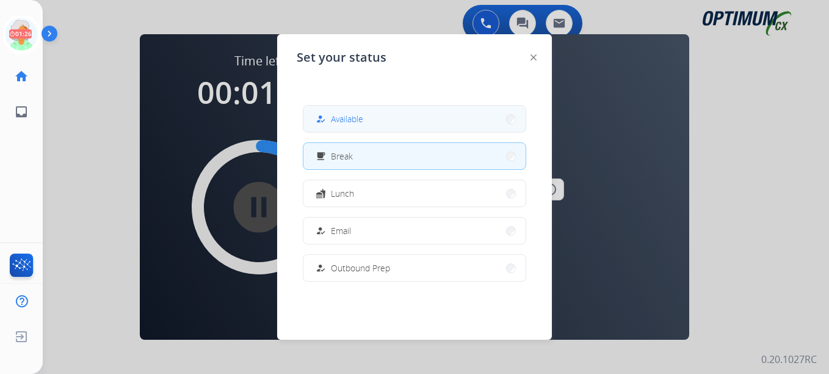
click at [335, 112] on span "Available" at bounding box center [347, 118] width 32 height 13
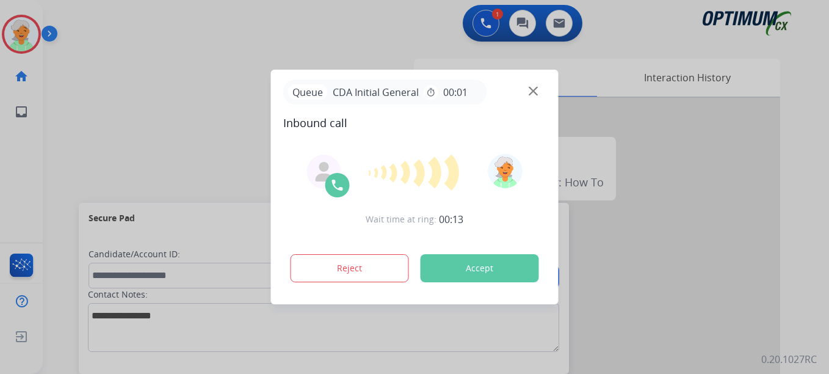
drag, startPoint x: 34, startPoint y: 85, endPoint x: 62, endPoint y: 116, distance: 42.3
click at [34, 85] on div at bounding box center [414, 187] width 829 height 374
click at [477, 267] on button "Accept" at bounding box center [480, 268] width 118 height 28
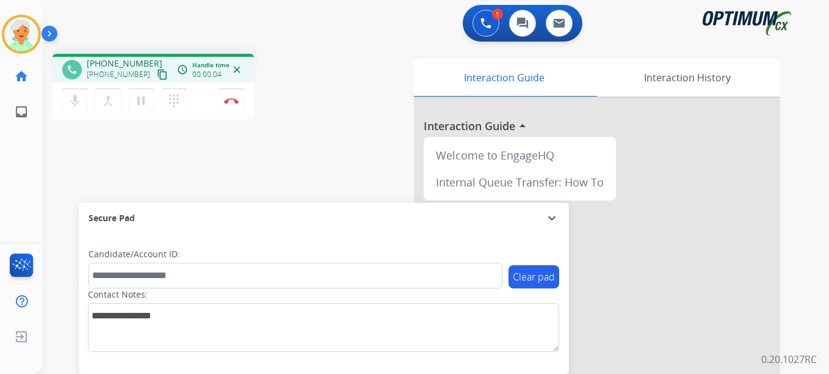
click at [157, 73] on mat-icon "content_copy" at bounding box center [162, 74] width 11 height 11
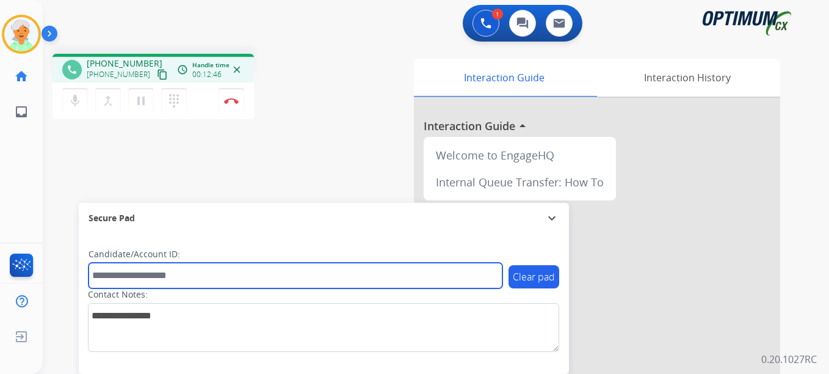
click at [151, 277] on input "text" at bounding box center [296, 275] width 414 height 26
paste input "*******"
type input "*******"
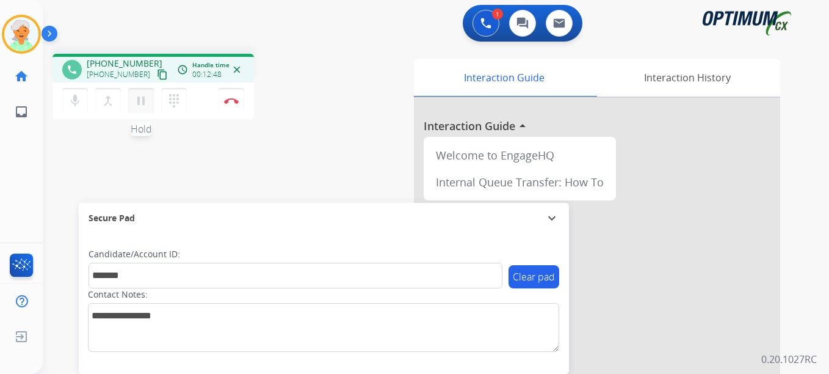
click at [141, 95] on mat-icon "pause" at bounding box center [141, 100] width 15 height 15
click at [230, 95] on button "Disconnect" at bounding box center [232, 101] width 26 height 26
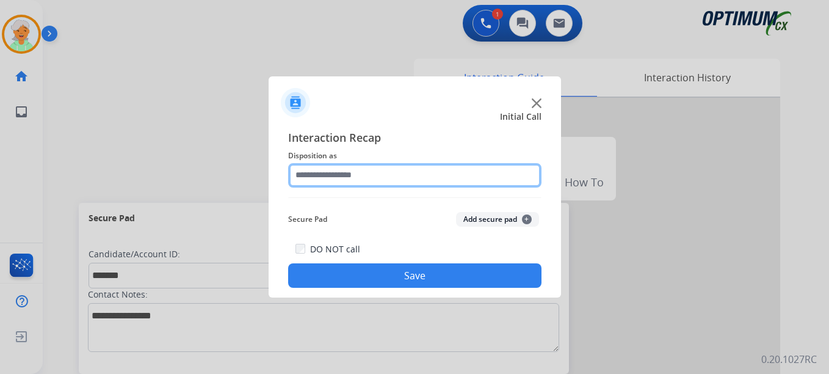
click at [393, 176] on input "text" at bounding box center [414, 175] width 253 height 24
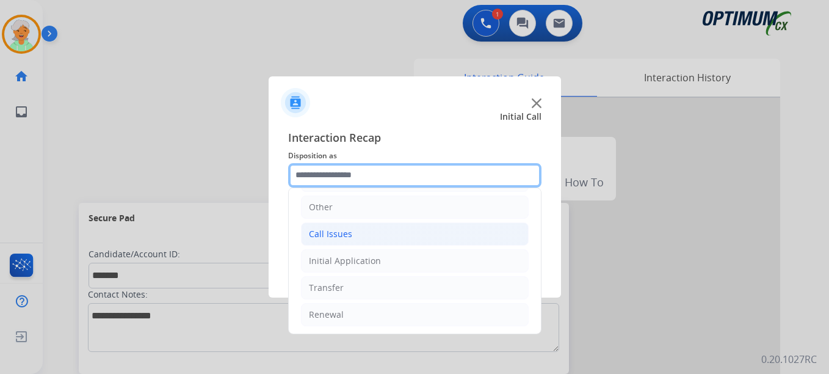
scroll to position [83, 0]
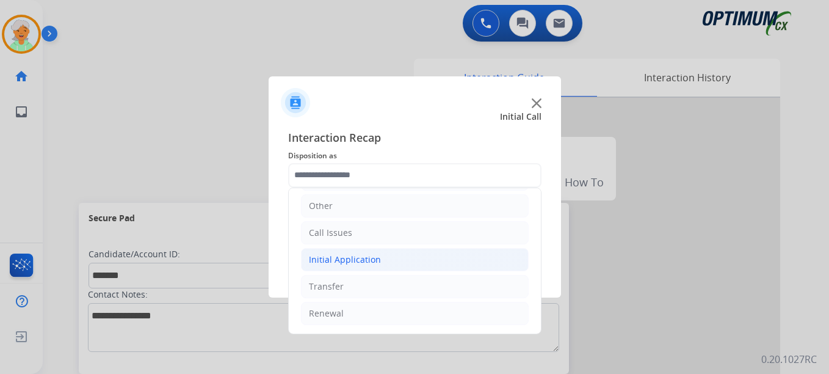
click at [347, 261] on div "Initial Application" at bounding box center [345, 259] width 72 height 12
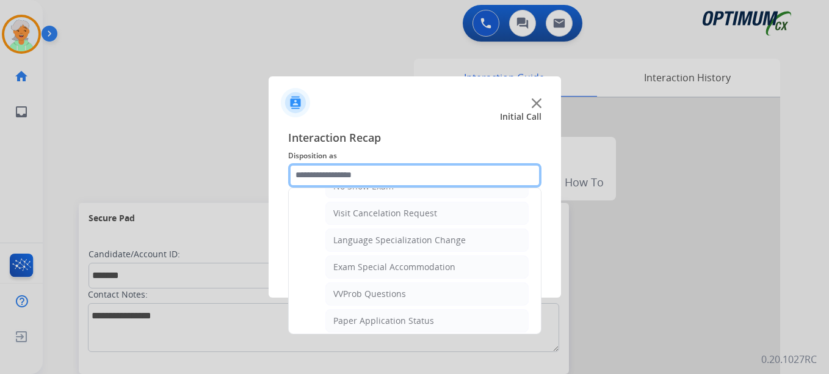
scroll to position [740, 0]
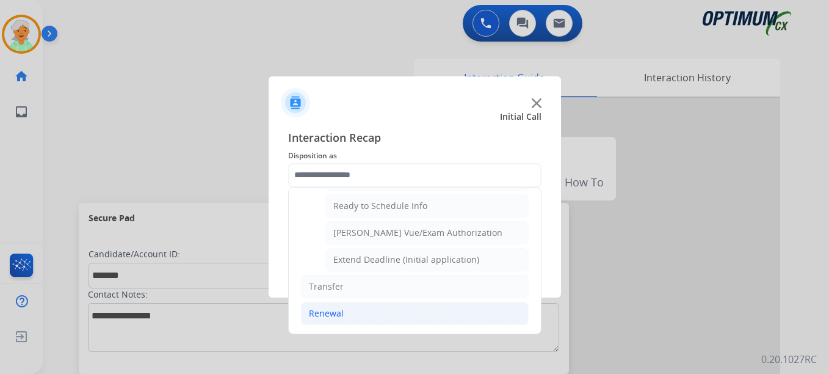
click at [343, 309] on li "Renewal" at bounding box center [415, 313] width 228 height 23
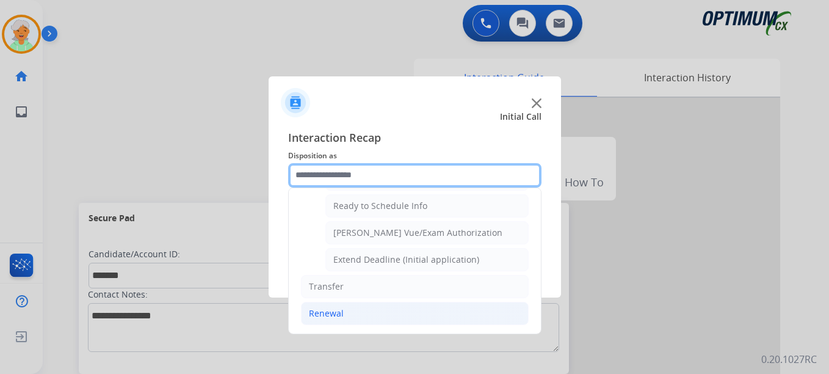
scroll to position [471, 0]
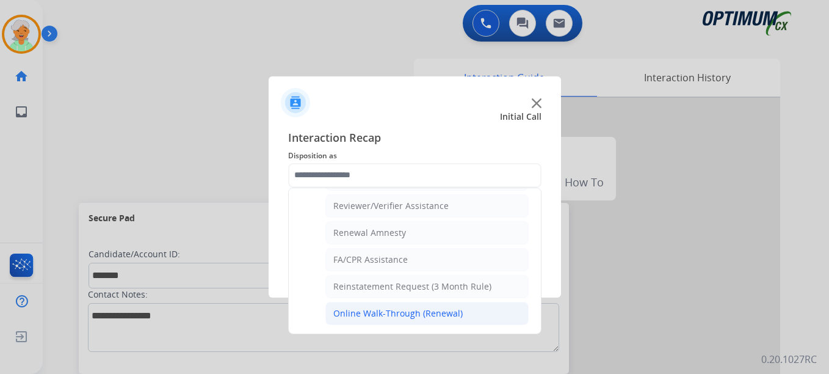
click at [387, 311] on div "Online Walk-Through (Renewal)" at bounding box center [397, 313] width 129 height 12
type input "**********"
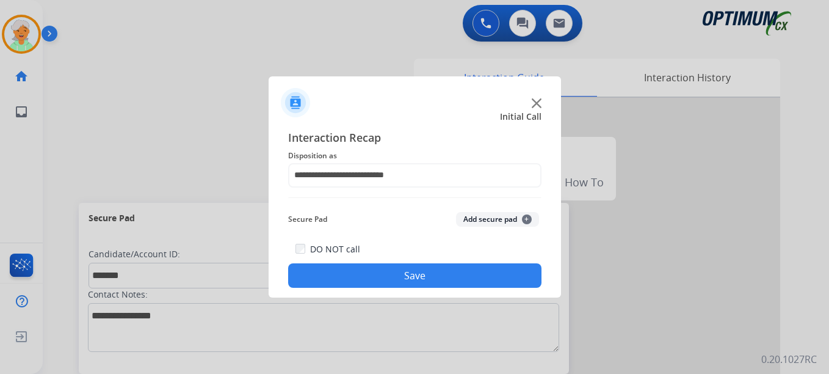
click at [389, 278] on button "Save" at bounding box center [414, 275] width 253 height 24
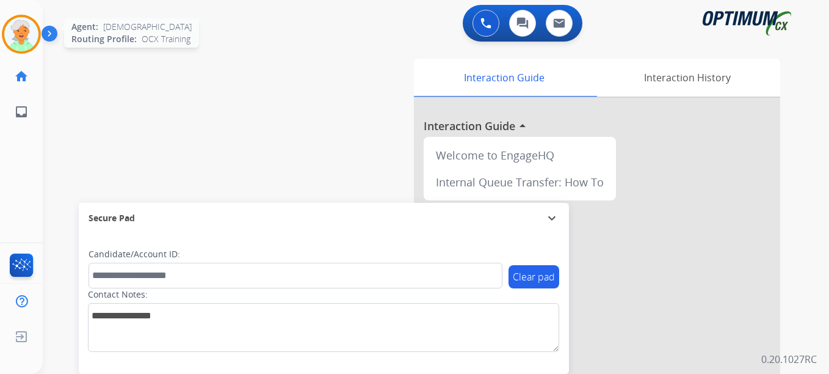
click at [21, 34] on img at bounding box center [21, 34] width 34 height 34
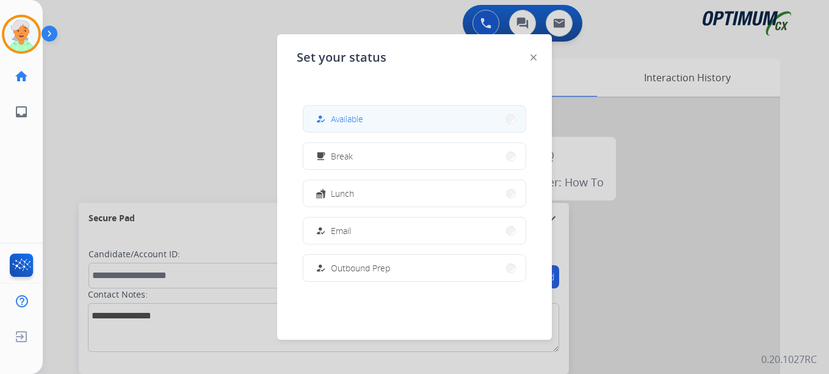
click at [406, 121] on button "how_to_reg Available" at bounding box center [414, 119] width 222 height 26
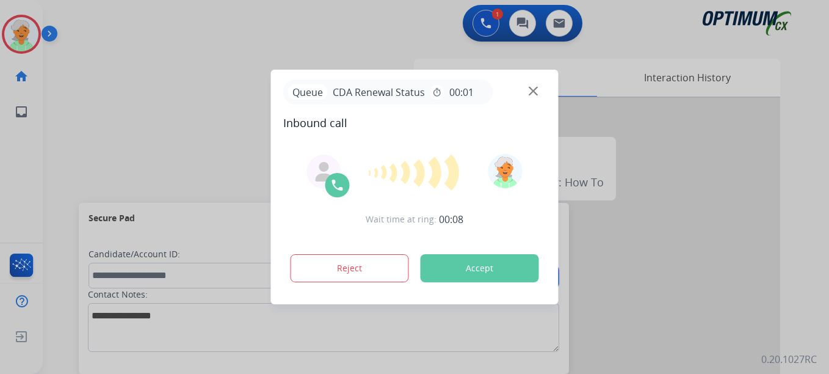
click at [497, 259] on button "Accept" at bounding box center [480, 268] width 118 height 28
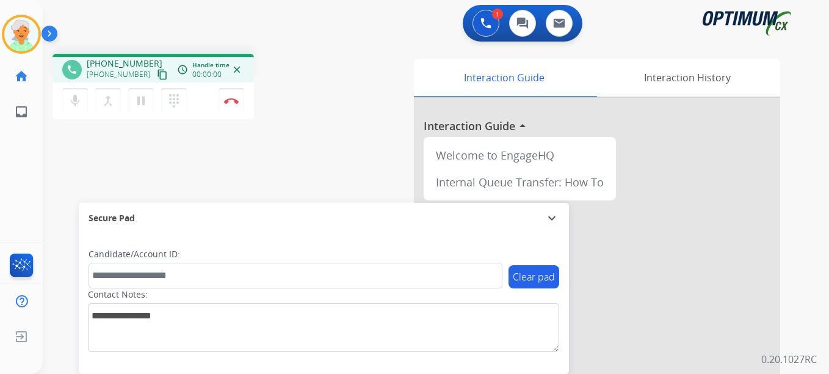
click at [157, 70] on mat-icon "content_copy" at bounding box center [162, 74] width 11 height 11
click at [143, 109] on button "pause Hold" at bounding box center [141, 101] width 26 height 26
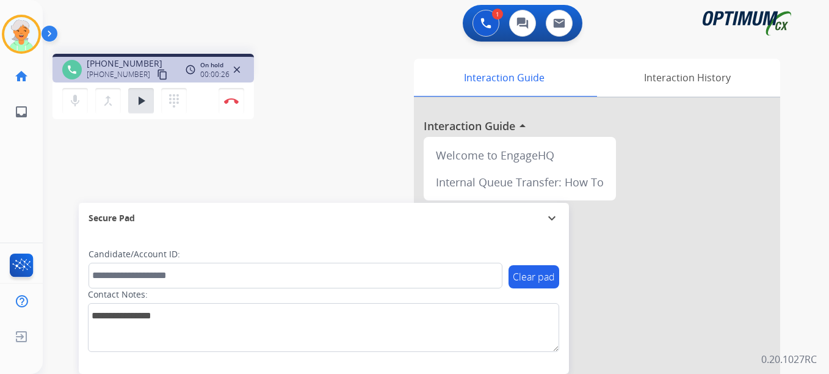
click at [16, 208] on div "Christi Busy Edit Avatar Agent: Christi Routing Profile: OCX Training home Home…" at bounding box center [21, 187] width 43 height 374
click at [143, 104] on mat-icon "play_arrow" at bounding box center [141, 100] width 15 height 15
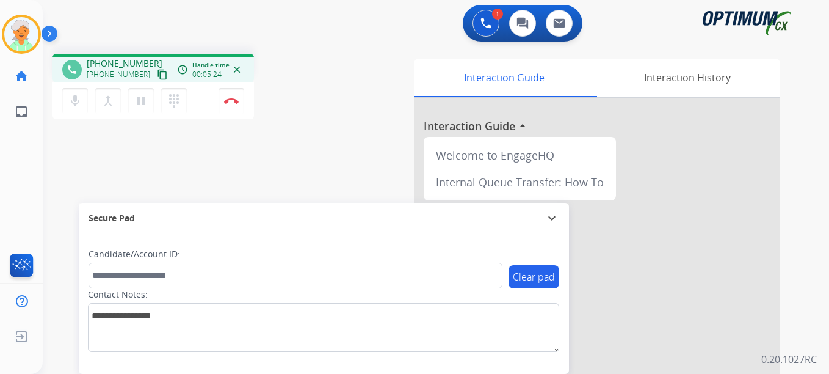
click at [81, 192] on div "phone [PHONE_NUMBER] [PHONE_NUMBER] content_copy access_time Call metrics Queue…" at bounding box center [421, 298] width 757 height 509
click at [157, 76] on mat-icon "content_copy" at bounding box center [162, 74] width 11 height 11
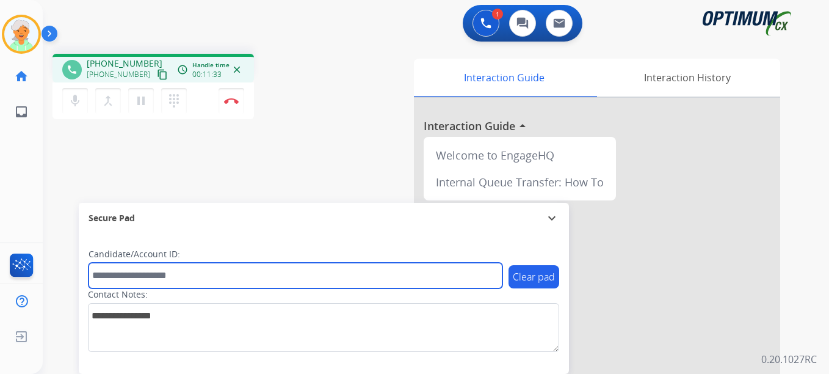
click at [107, 272] on input "text" at bounding box center [296, 275] width 414 height 26
paste input "*******"
type input "*******"
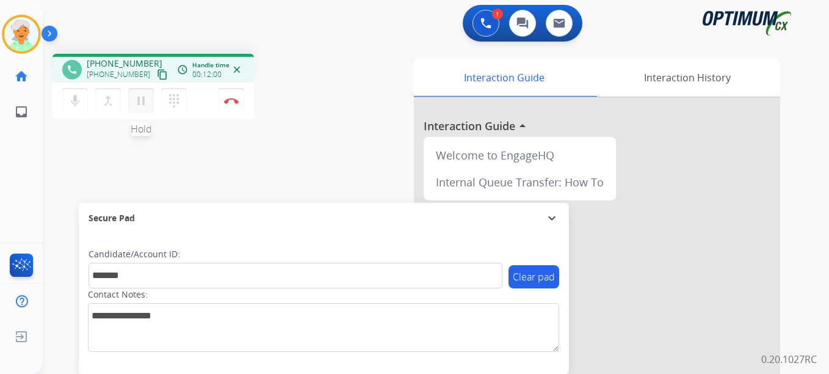
click at [147, 109] on button "pause Hold" at bounding box center [141, 101] width 26 height 26
click at [226, 108] on button "Disconnect" at bounding box center [232, 101] width 26 height 26
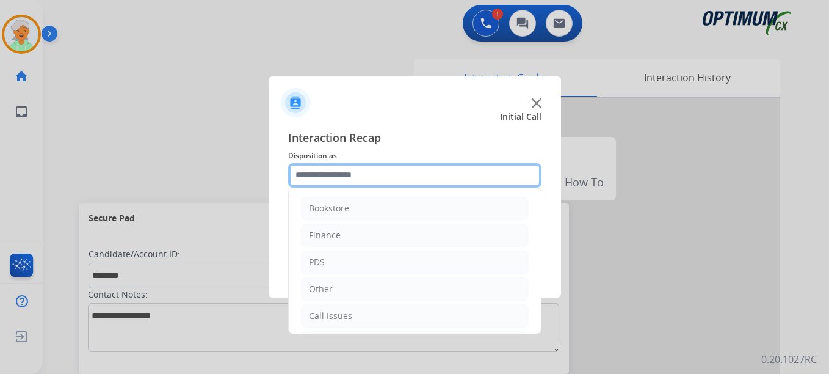
click at [370, 167] on input "text" at bounding box center [414, 175] width 253 height 24
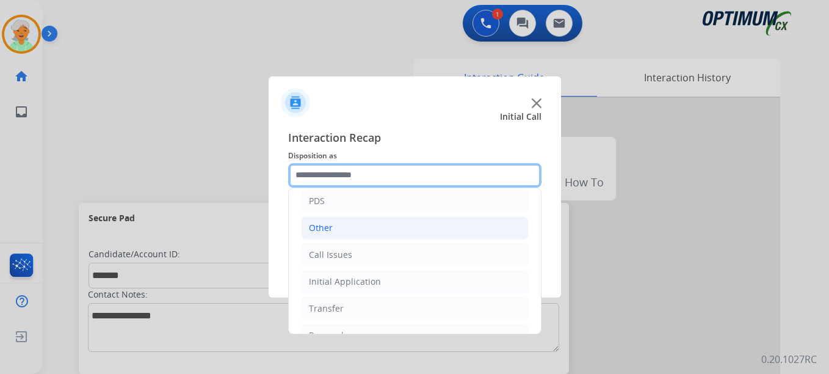
scroll to position [83, 0]
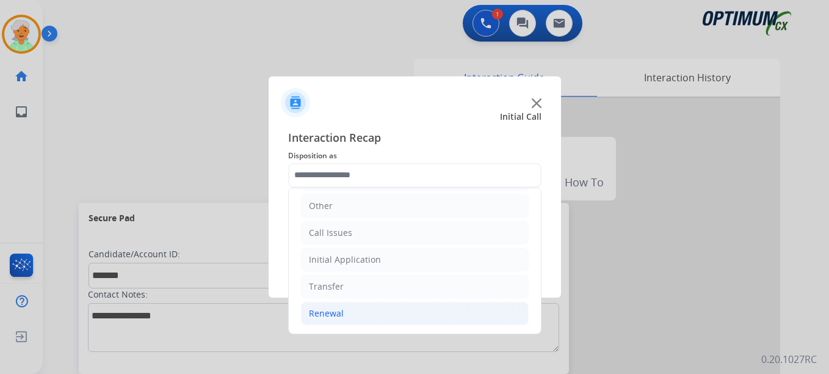
click at [363, 314] on li "Renewal" at bounding box center [415, 313] width 228 height 23
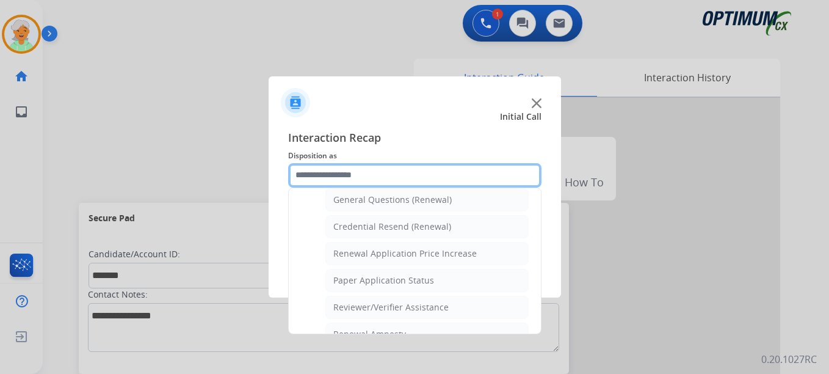
scroll to position [388, 0]
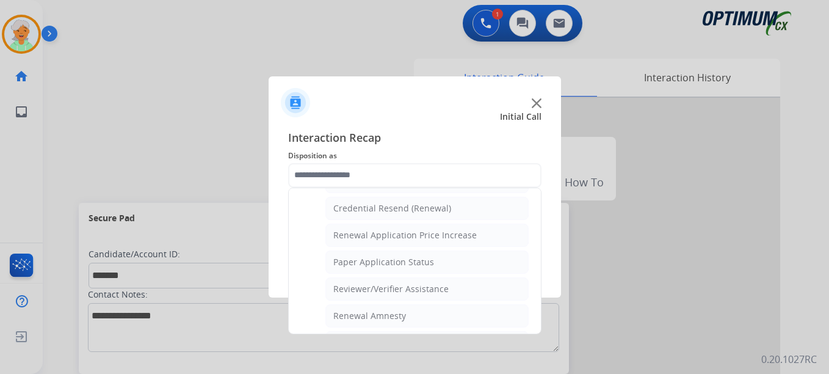
click at [374, 283] on div "Reviewer/Verifier Assistance" at bounding box center [390, 289] width 115 height 12
type input "**********"
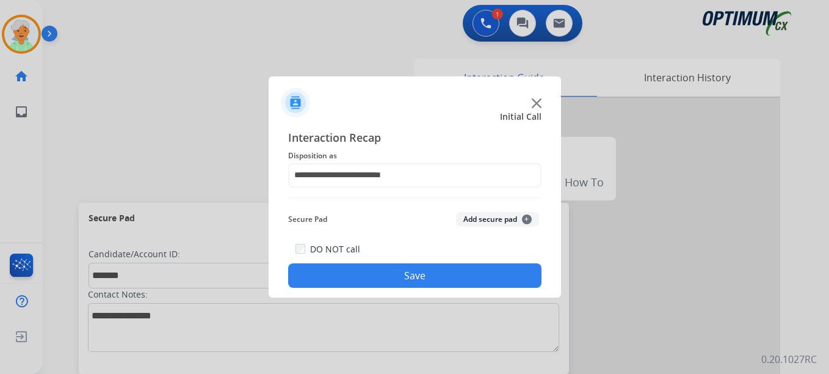
click at [377, 273] on button "Save" at bounding box center [414, 275] width 253 height 24
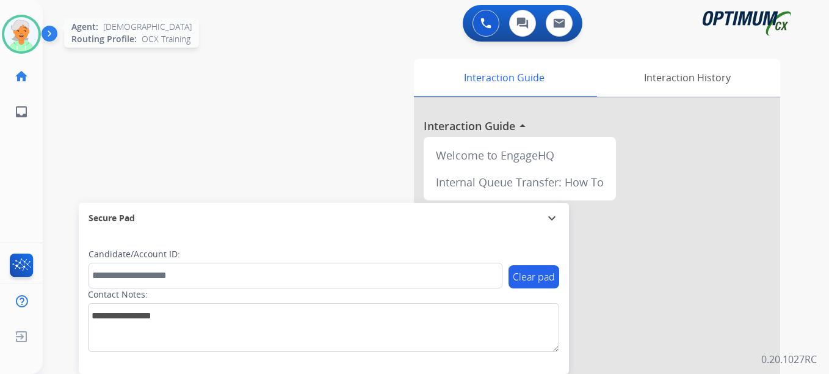
click at [0, 32] on html "Outbound call Quit Outbound call Quit Schedule interaction + Add to my list Cus…" at bounding box center [414, 187] width 829 height 374
click at [24, 27] on img at bounding box center [21, 34] width 34 height 34
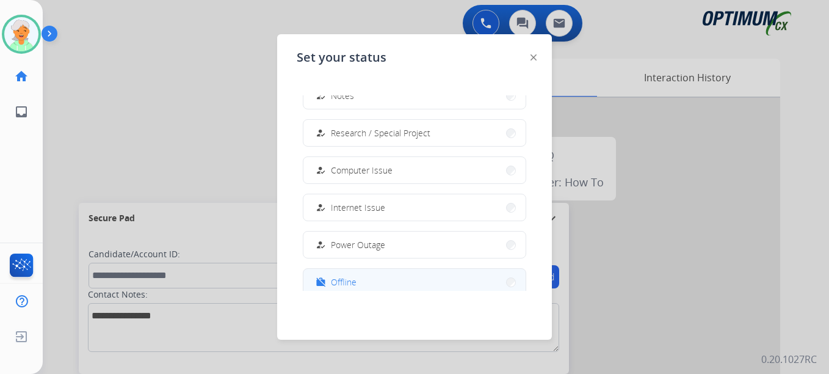
scroll to position [305, 0]
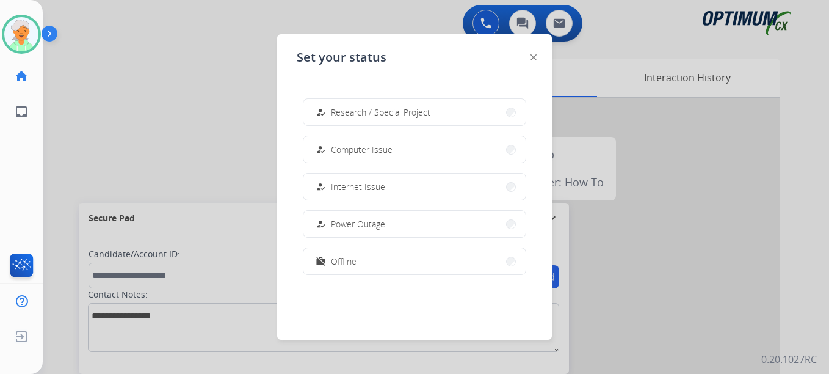
click at [380, 267] on button "work_off Offline" at bounding box center [414, 261] width 222 height 26
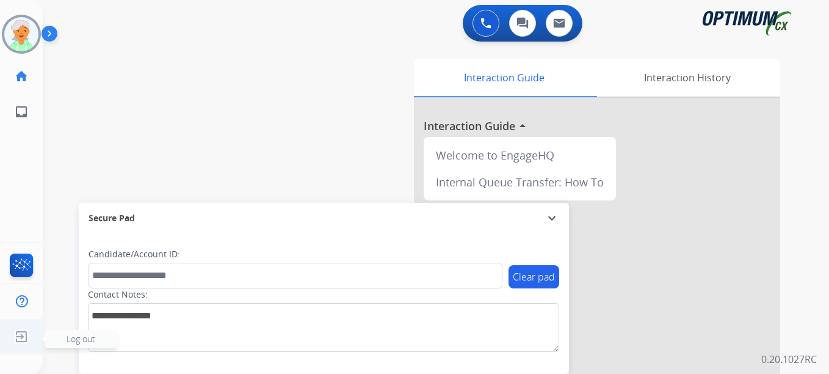
click at [25, 335] on img at bounding box center [21, 336] width 22 height 23
click at [81, 344] on span "Log out" at bounding box center [81, 339] width 73 height 18
